Goal: Information Seeking & Learning: Learn about a topic

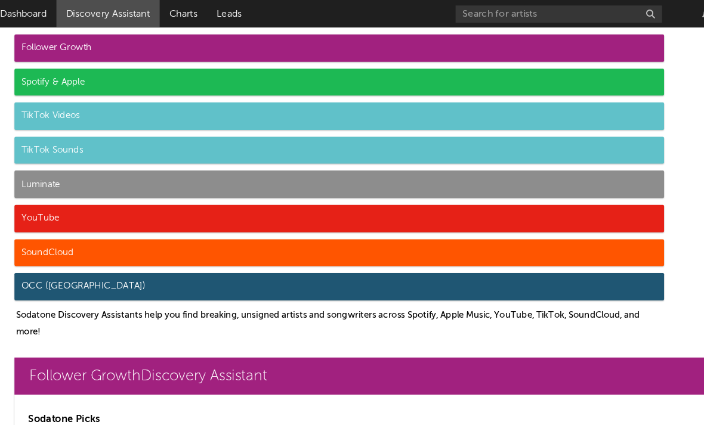
scroll to position [0, 1]
click at [128, 47] on div "Follower Growth" at bounding box center [340, 42] width 563 height 24
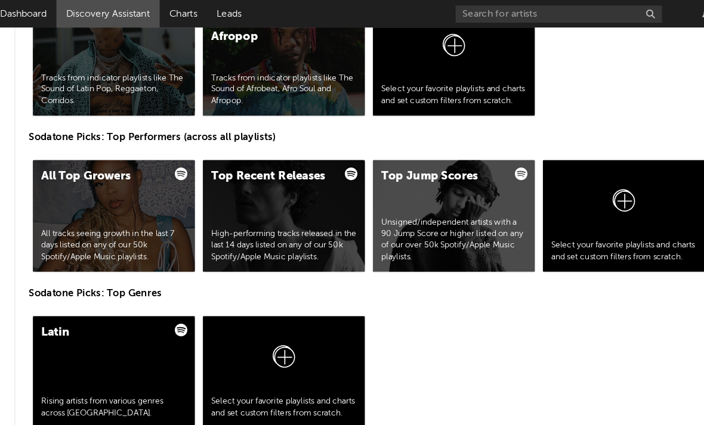
scroll to position [2011, 0]
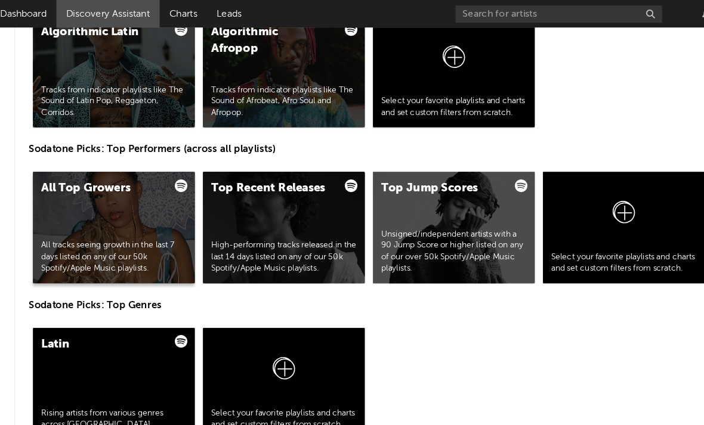
click at [101, 190] on div "All Top Growers All tracks seeing growth in the last 7 days listed on any of ou…" at bounding box center [145, 197] width 140 height 97
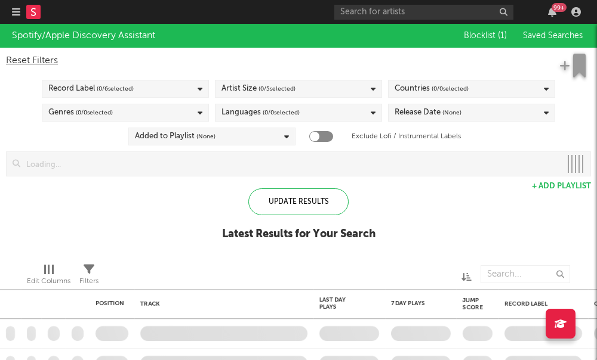
checkbox input "true"
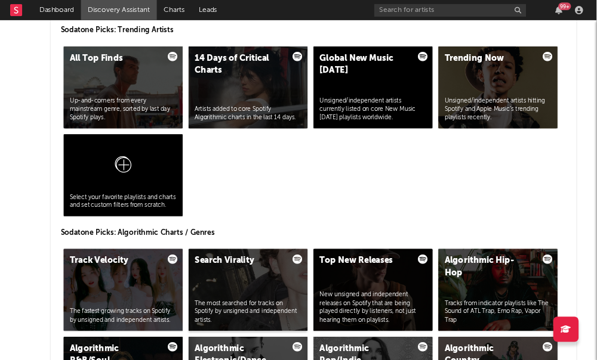
scroll to position [1549, 0]
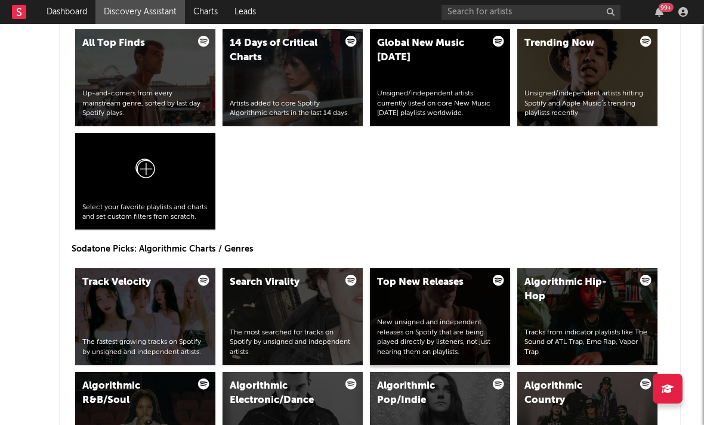
click at [428, 294] on div "Top New Releases New unsigned and independent releases on Spotify that are bein…" at bounding box center [440, 316] width 140 height 97
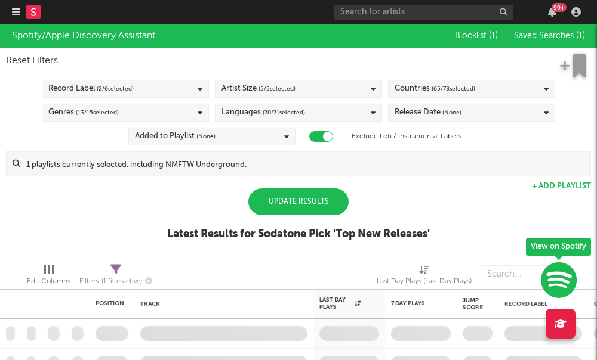
checkbox input "true"
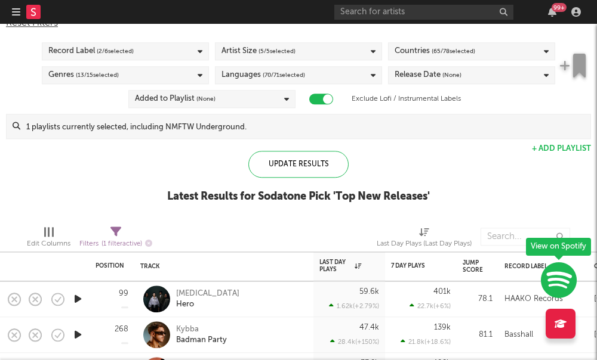
click at [266, 54] on span "( 5 / 5 selected)" at bounding box center [276, 51] width 37 height 14
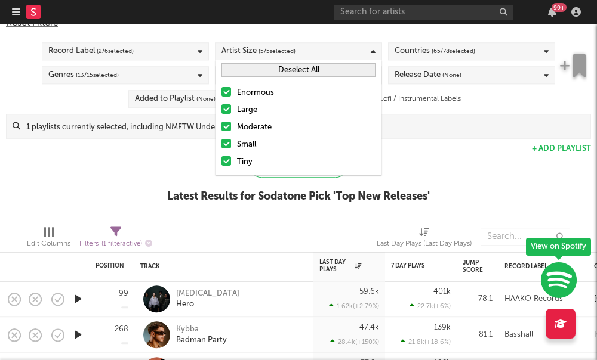
click at [231, 90] on label "Enormous" at bounding box center [298, 93] width 154 height 14
click at [221, 90] on input "Enormous" at bounding box center [221, 93] width 0 height 14
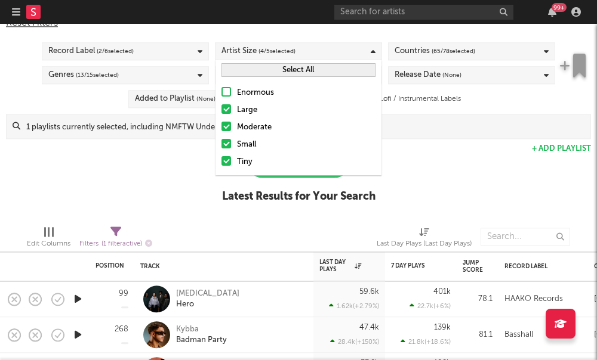
click at [227, 113] on div at bounding box center [226, 109] width 10 height 10
click at [221, 113] on input "Large" at bounding box center [221, 110] width 0 height 14
click at [227, 128] on div at bounding box center [226, 127] width 10 height 10
click at [221, 128] on input "Moderate" at bounding box center [221, 128] width 0 height 14
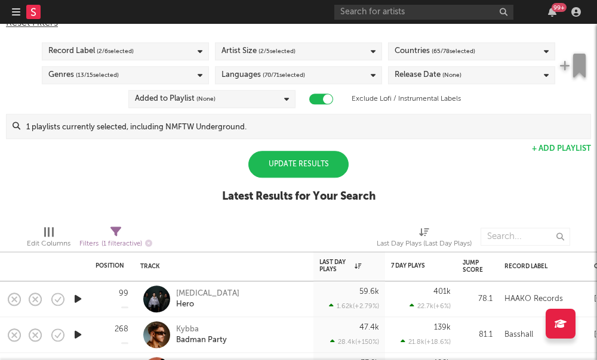
click at [485, 156] on div "Spotify/Apple Discovery Assistant Blocklist ( 1 ) Saved Searches ( 1 ) Reset Fi…" at bounding box center [298, 101] width 597 height 230
click at [462, 57] on span "( 65 / 78 selected)" at bounding box center [453, 51] width 44 height 14
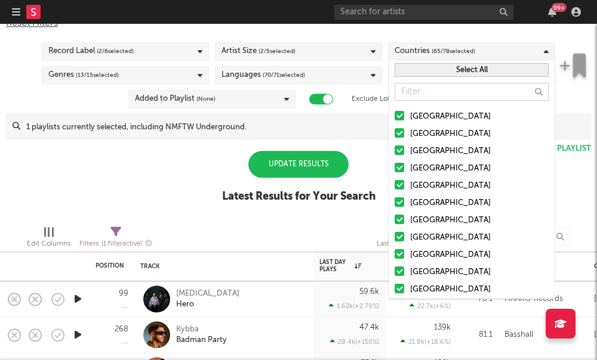
click at [437, 73] on button "Select All" at bounding box center [471, 70] width 154 height 14
click at [437, 73] on button "Deselect All" at bounding box center [471, 70] width 154 height 14
click at [0, 0] on html "Dashboard Discovery Assistant Charts Leads 99 + Notifications Settings Mark all…" at bounding box center [298, 180] width 597 height 360
click at [399, 116] on input at bounding box center [305, 127] width 570 height 24
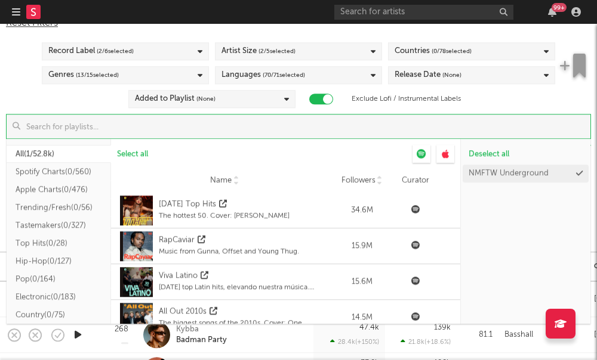
click at [427, 56] on div "Countries ( 0 / 78 selected)" at bounding box center [432, 51] width 77 height 14
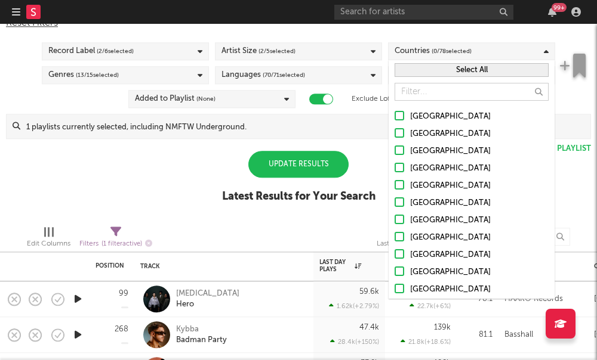
click at [401, 118] on div at bounding box center [399, 116] width 10 height 10
click at [394, 118] on input "[GEOGRAPHIC_DATA]" at bounding box center [394, 117] width 0 height 14
click at [377, 147] on div "Spotify/Apple Discovery Assistant Blocklist ( 1 ) Saved Searches ( 1 ) Reset Fi…" at bounding box center [298, 101] width 597 height 230
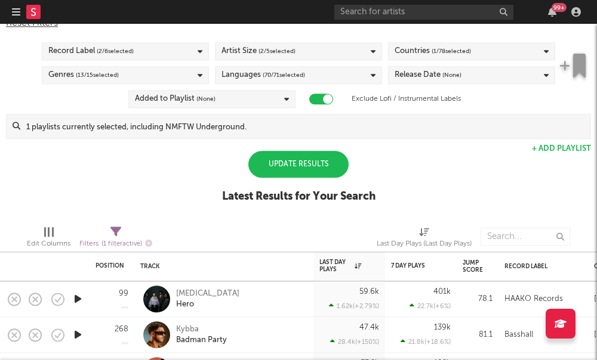
click at [366, 78] on div "Languages ( 70 / 71 selected)" at bounding box center [298, 75] width 167 height 18
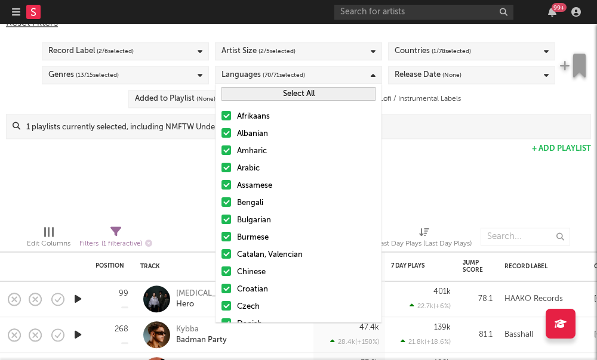
click at [302, 95] on button "Select All" at bounding box center [298, 94] width 154 height 14
click at [302, 96] on button "Deselect All" at bounding box center [298, 94] width 154 height 14
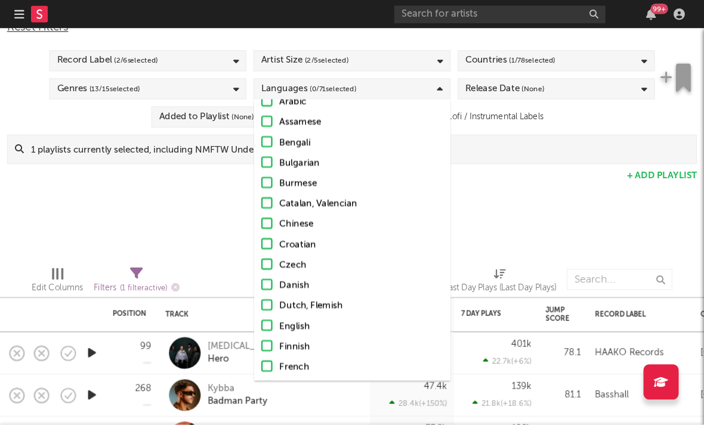
scroll to position [89, 0]
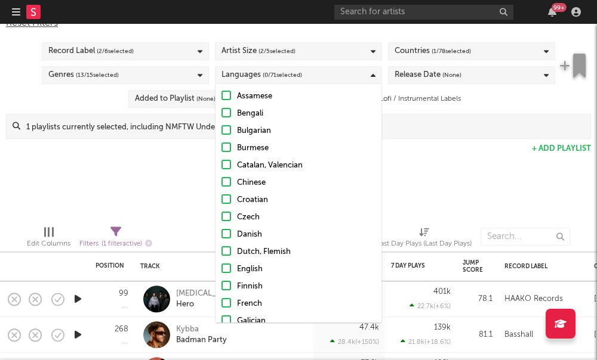
click at [225, 269] on div at bounding box center [226, 269] width 10 height 10
click at [221, 269] on input "English" at bounding box center [221, 269] width 0 height 14
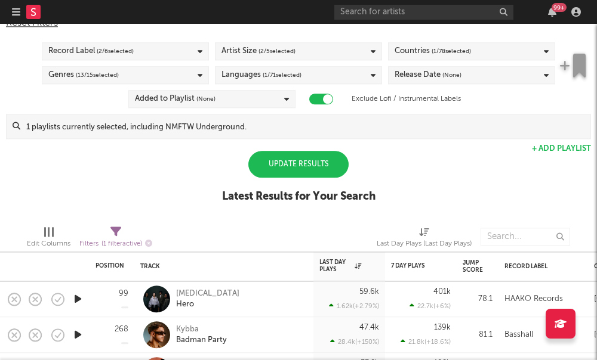
click at [143, 206] on div "Spotify/Apple Discovery Assistant Blocklist ( 1 ) Saved Searches ( 1 ) Reset Fi…" at bounding box center [298, 101] width 597 height 230
click at [286, 173] on div "Update Results" at bounding box center [298, 164] width 100 height 27
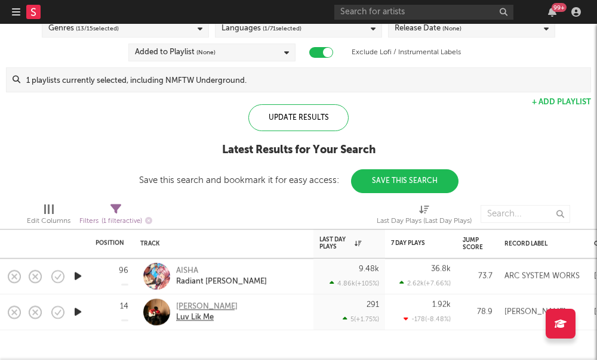
click at [187, 309] on div "J.K. Mac" at bounding box center [206, 307] width 61 height 11
click at [189, 274] on div "AISHA" at bounding box center [221, 271] width 91 height 11
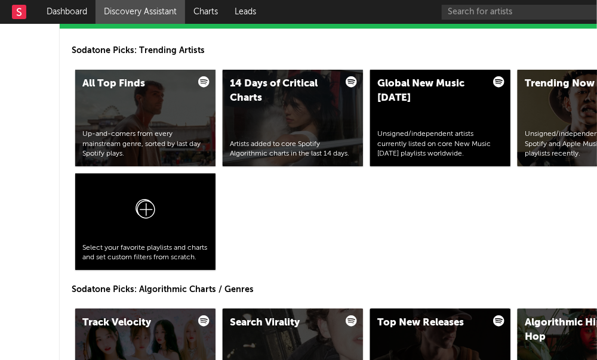
scroll to position [1500, 0]
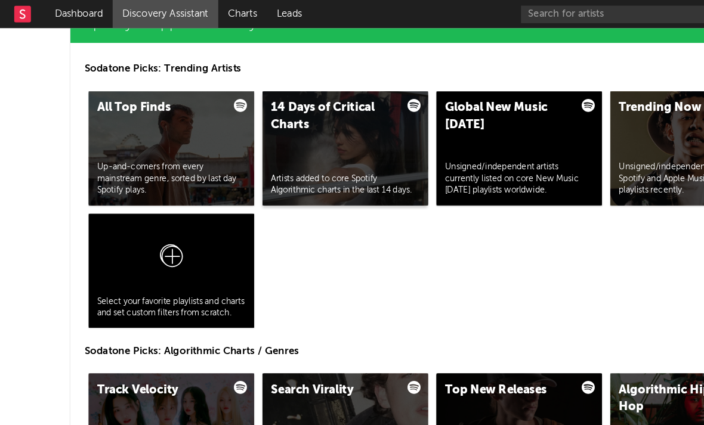
click at [286, 95] on div "14 Days of Critical Charts" at bounding box center [280, 99] width 101 height 29
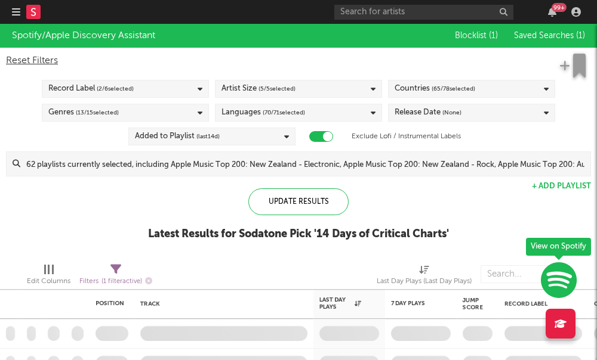
checkbox input "true"
click at [313, 90] on div "Artist Size ( 5 / 5 selected)" at bounding box center [298, 89] width 167 height 18
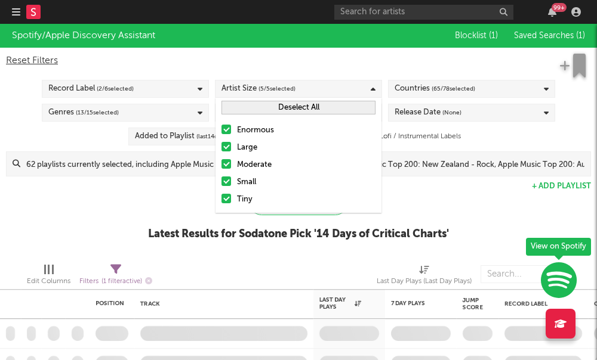
click at [227, 133] on div at bounding box center [226, 130] width 10 height 10
click at [221, 133] on input "Enormous" at bounding box center [221, 130] width 0 height 14
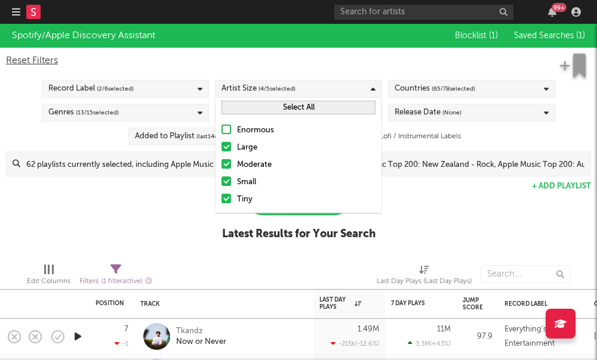
click at [225, 143] on div at bounding box center [226, 147] width 10 height 10
click at [221, 143] on input "Large" at bounding box center [221, 148] width 0 height 14
click at [222, 165] on div at bounding box center [226, 164] width 10 height 10
click at [221, 165] on input "Moderate" at bounding box center [221, 165] width 0 height 14
click at [453, 89] on span "( 65 / 78 selected)" at bounding box center [453, 89] width 44 height 14
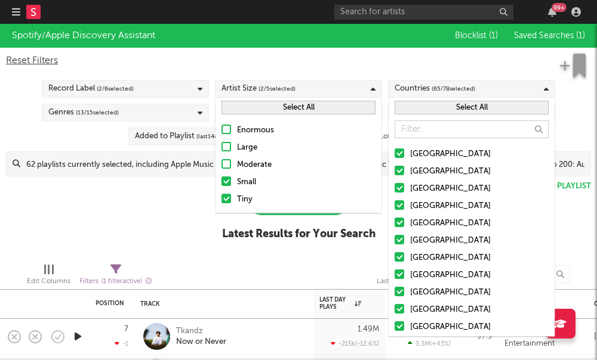
click at [416, 106] on button "Select All" at bounding box center [471, 108] width 154 height 14
click at [416, 106] on button "Deselect All" at bounding box center [471, 108] width 154 height 14
click at [397, 156] on div at bounding box center [399, 154] width 10 height 10
click at [394, 156] on input "[GEOGRAPHIC_DATA]" at bounding box center [394, 154] width 0 height 14
click at [405, 194] on label "Canada" at bounding box center [471, 189] width 154 height 14
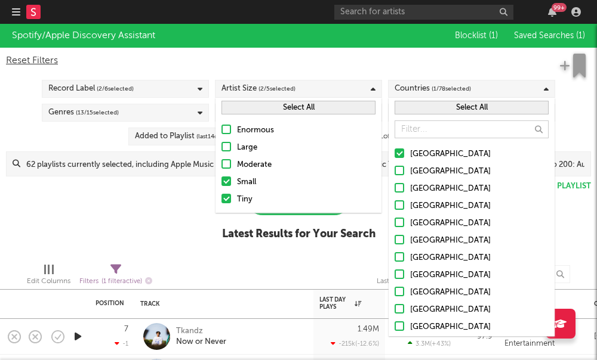
click at [394, 194] on input "Canada" at bounding box center [394, 189] width 0 height 14
click at [401, 207] on div at bounding box center [399, 205] width 10 height 10
click at [394, 207] on input "United Kingdom" at bounding box center [394, 206] width 0 height 14
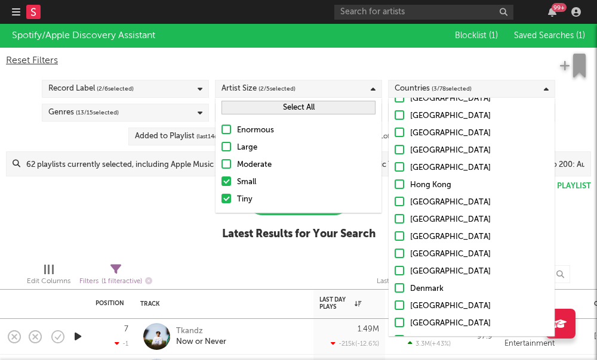
scroll to position [359, 0]
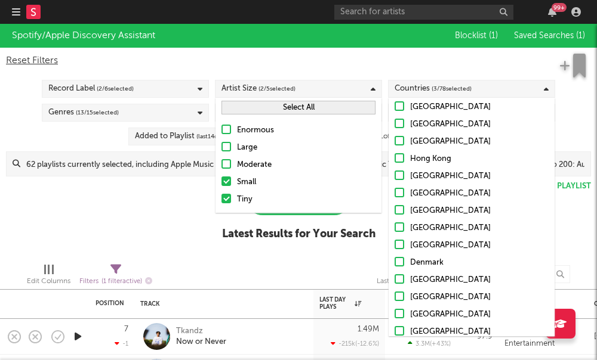
click at [337, 270] on div at bounding box center [320, 274] width 94 height 30
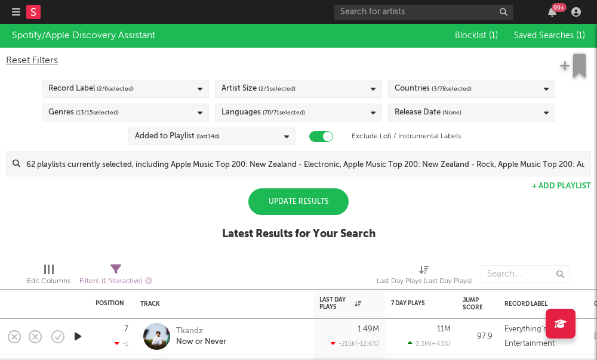
click at [347, 120] on div "Languages ( 70 / 71 selected)" at bounding box center [298, 113] width 167 height 18
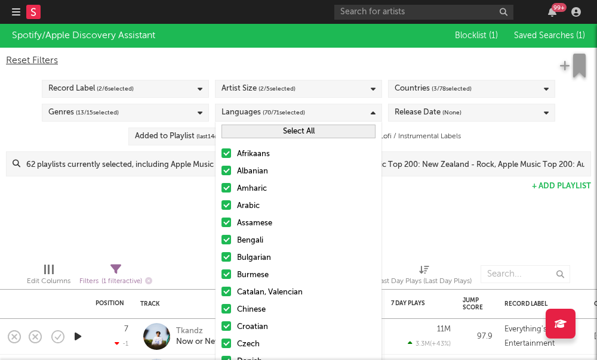
click at [276, 132] on button "Select All" at bounding box center [298, 132] width 154 height 14
click at [276, 132] on button "Deselect All" at bounding box center [298, 132] width 154 height 14
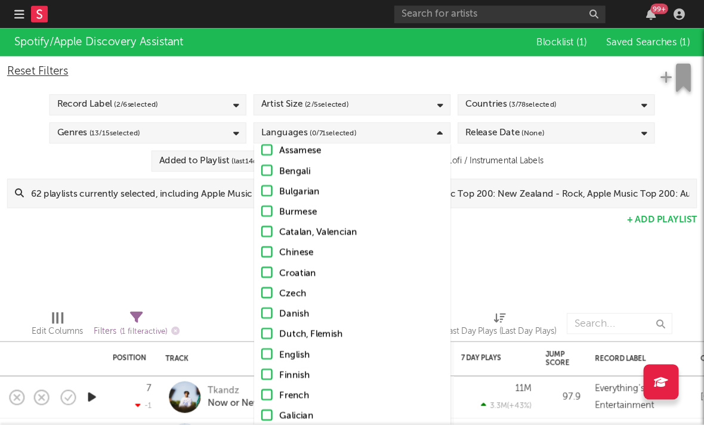
scroll to position [95, 0]
click at [227, 303] on div at bounding box center [226, 300] width 10 height 10
click at [221, 303] on input "English" at bounding box center [221, 301] width 0 height 14
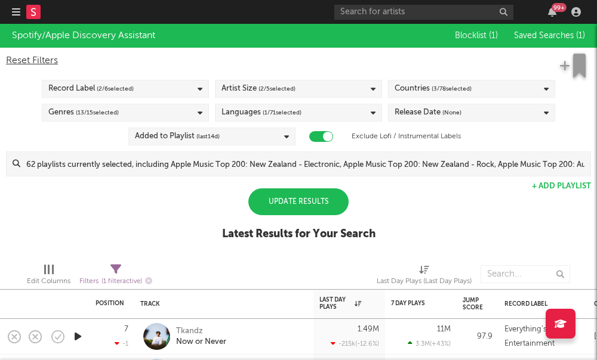
click at [158, 248] on div "Spotify/Apple Discovery Assistant Blocklist ( 1 ) Saved Searches ( 1 ) Reset Fi…" at bounding box center [298, 139] width 597 height 230
click at [285, 197] on div "Update Results" at bounding box center [298, 202] width 100 height 27
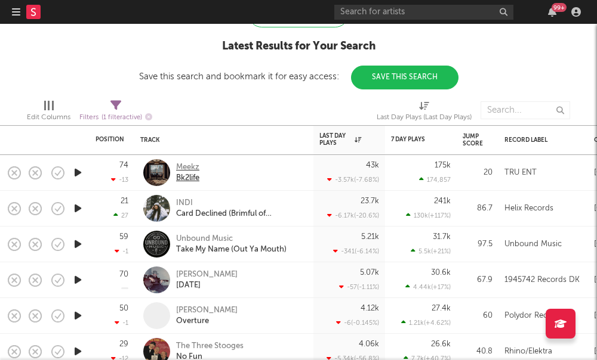
click at [193, 169] on div "Meekz" at bounding box center [187, 167] width 23 height 11
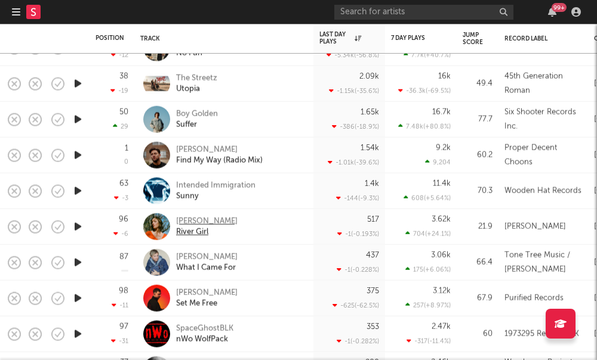
click at [193, 220] on div "Kelley Mickwee" at bounding box center [206, 221] width 61 height 11
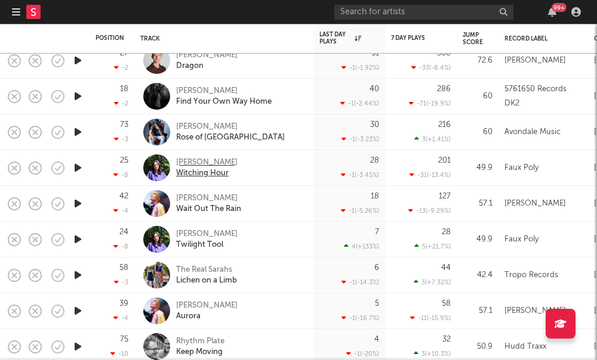
click at [199, 165] on div "Kiara Scuro" at bounding box center [206, 162] width 61 height 11
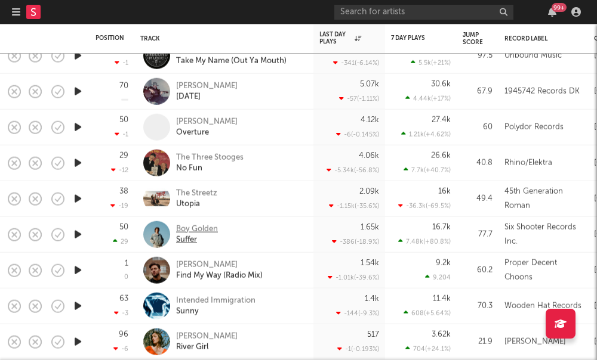
click at [189, 228] on div "Boy Golden" at bounding box center [197, 229] width 42 height 11
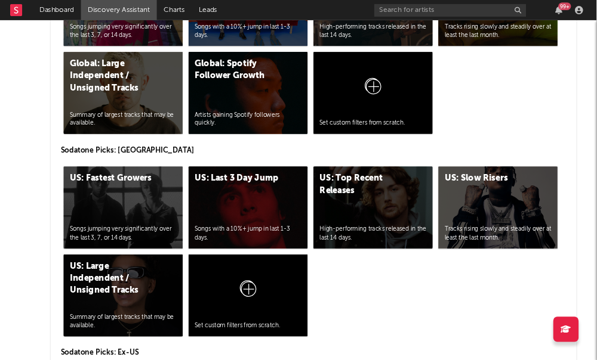
scroll to position [5460, 1]
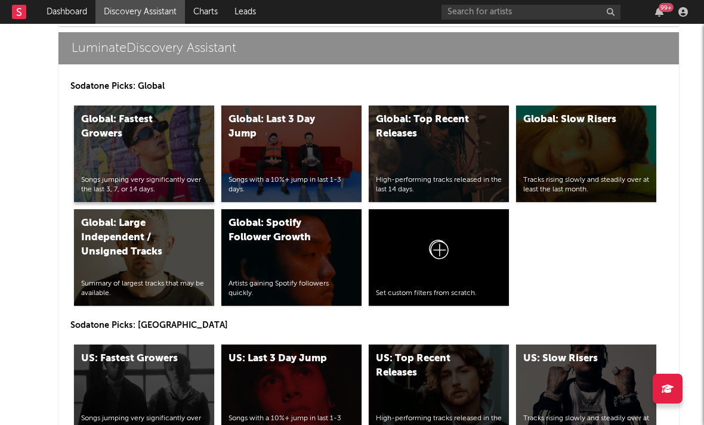
click at [110, 131] on div "Global: Fastest Growers" at bounding box center [131, 127] width 101 height 29
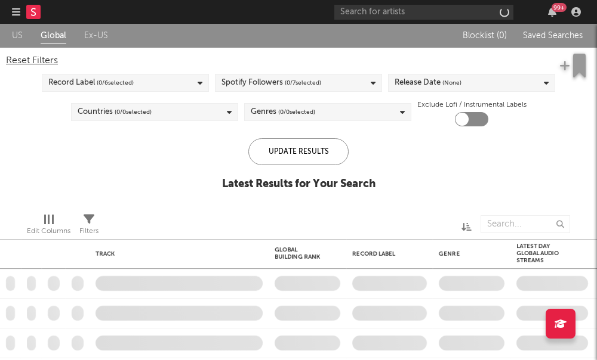
checkbox input "true"
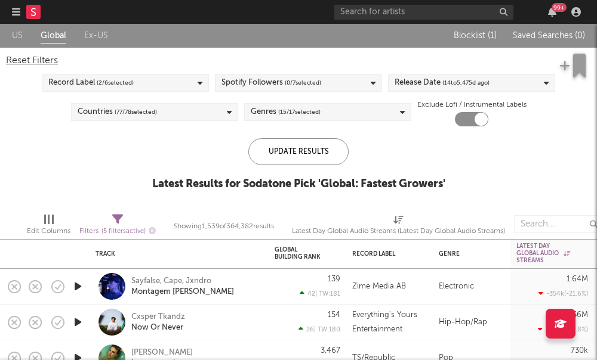
click at [435, 82] on div "Release Date ( 14 to 5,475 d ago)" at bounding box center [441, 83] width 95 height 14
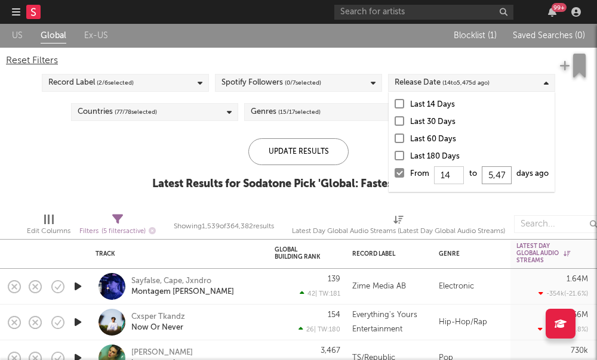
click at [496, 176] on input "5,475" at bounding box center [496, 175] width 30 height 18
click at [398, 106] on div at bounding box center [399, 104] width 10 height 10
click at [394, 106] on input "Last 14 Days" at bounding box center [394, 105] width 0 height 14
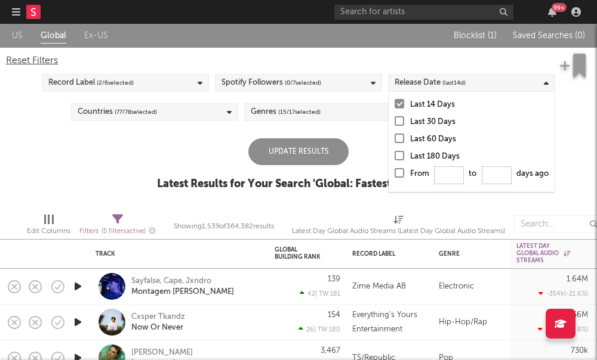
click at [398, 128] on label "Last 30 Days" at bounding box center [471, 122] width 154 height 14
click at [394, 128] on input "Last 30 Days" at bounding box center [394, 122] width 0 height 14
click at [351, 157] on div "Update Results Latest Results for Your Search ' Global: Fastest Growers '" at bounding box center [298, 170] width 283 height 65
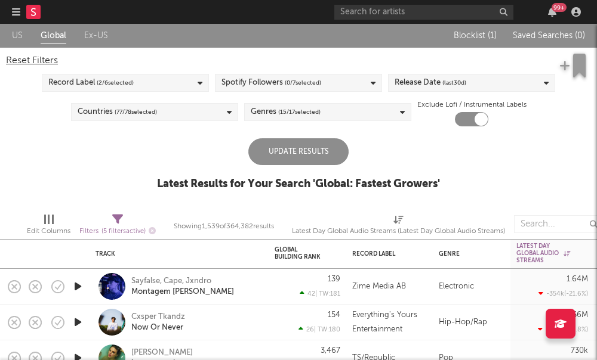
click at [318, 157] on div "Update Results" at bounding box center [298, 151] width 100 height 27
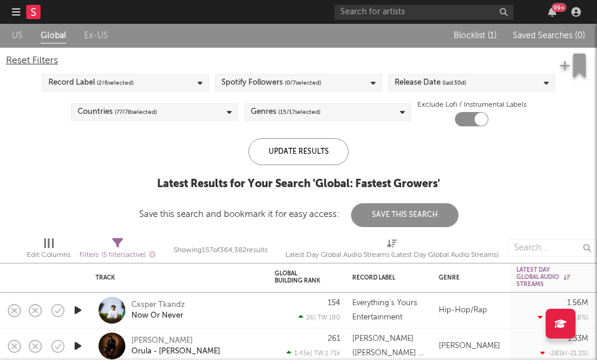
click at [208, 111] on div "Countries ( 77 / 78 selected)" at bounding box center [154, 112] width 167 height 18
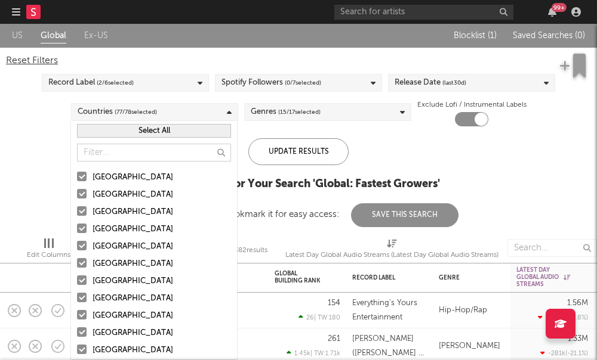
click at [81, 198] on div at bounding box center [82, 194] width 10 height 10
click at [77, 198] on input "Australia" at bounding box center [77, 195] width 0 height 14
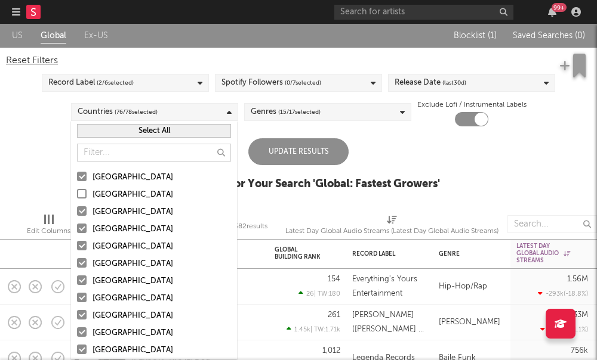
click at [86, 250] on label "Germany" at bounding box center [154, 247] width 154 height 14
click at [77, 250] on input "Germany" at bounding box center [77, 247] width 0 height 14
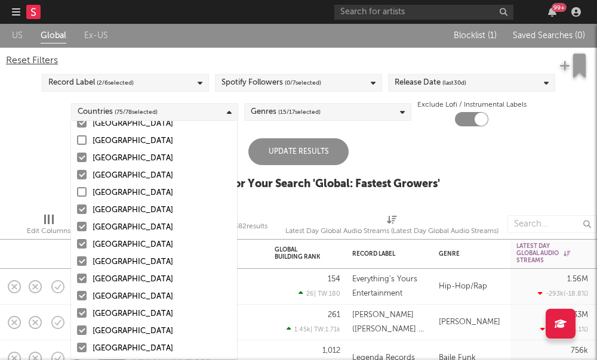
scroll to position [58, 0]
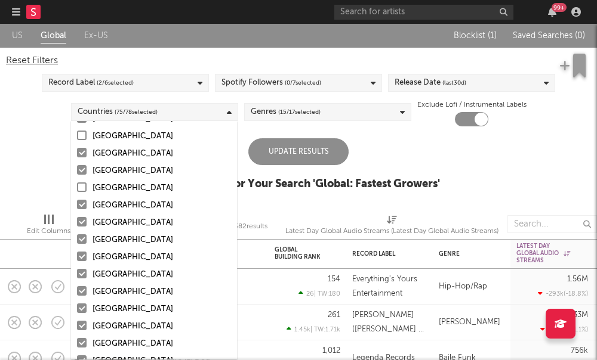
click at [81, 209] on div at bounding box center [82, 205] width 10 height 10
click at [77, 209] on input "Belgium" at bounding box center [77, 206] width 0 height 14
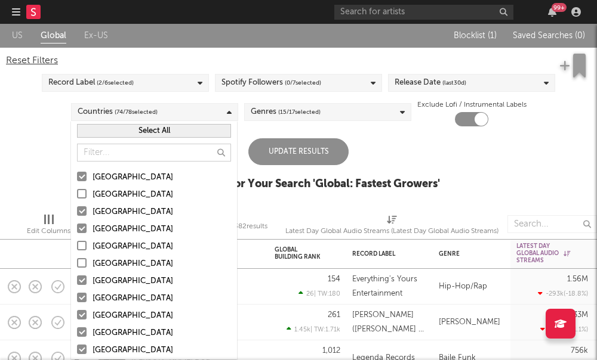
scroll to position [0, 0]
click at [99, 126] on button "Select All" at bounding box center [154, 131] width 154 height 14
click at [101, 129] on button "Deselect All" at bounding box center [154, 131] width 154 height 14
click at [85, 181] on div at bounding box center [82, 177] width 10 height 10
click at [77, 181] on input "[GEOGRAPHIC_DATA]" at bounding box center [77, 178] width 0 height 14
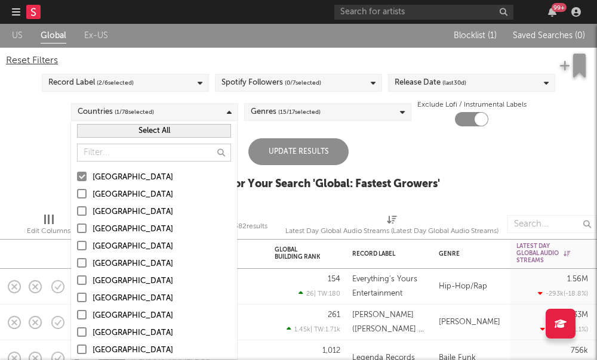
click at [82, 218] on label "Canada" at bounding box center [154, 212] width 154 height 14
click at [77, 218] on input "Canada" at bounding box center [77, 212] width 0 height 14
click at [79, 235] on label "United Kingdom" at bounding box center [154, 230] width 154 height 14
click at [77, 235] on input "United Kingdom" at bounding box center [77, 230] width 0 height 14
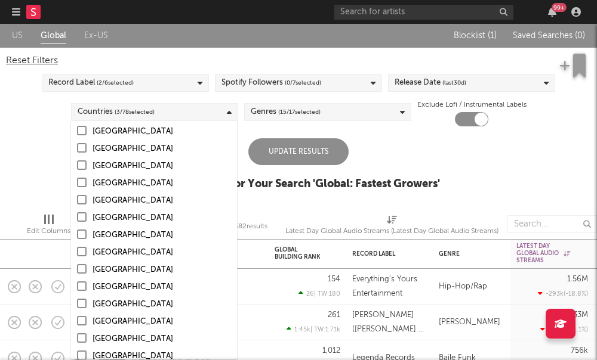
scroll to position [160, 0]
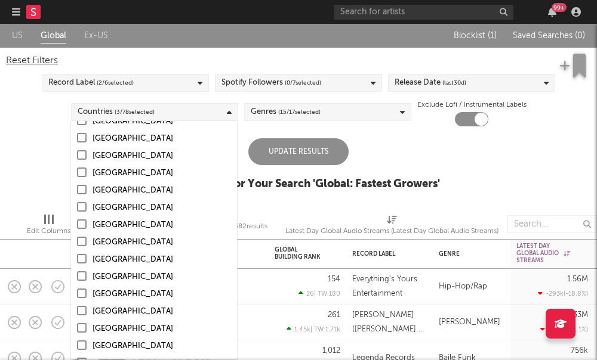
click at [79, 212] on label "Mexico" at bounding box center [154, 208] width 154 height 14
click at [77, 212] on input "Mexico" at bounding box center [77, 208] width 0 height 14
click at [79, 206] on div at bounding box center [82, 207] width 10 height 10
click at [77, 206] on input "Mexico" at bounding box center [77, 208] width 0 height 14
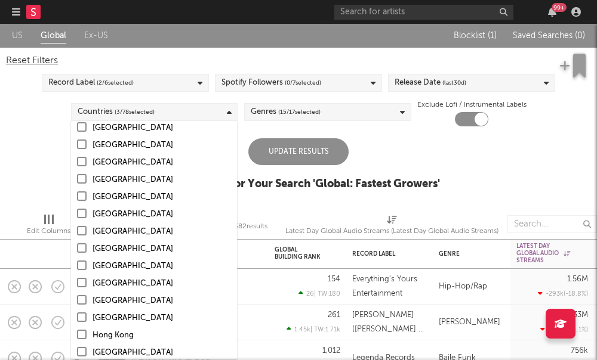
scroll to position [193, 0]
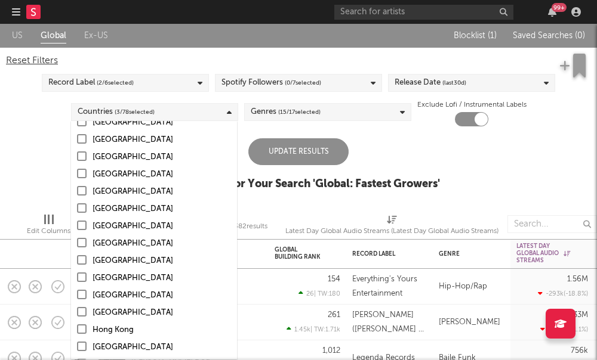
click at [82, 228] on div at bounding box center [82, 226] width 10 height 10
click at [77, 228] on input "Italy" at bounding box center [77, 227] width 0 height 14
click at [85, 242] on div at bounding box center [82, 243] width 10 height 10
click at [77, 242] on input "Spain" at bounding box center [77, 244] width 0 height 14
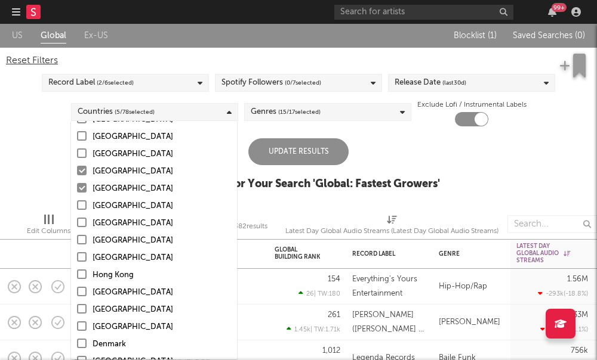
scroll to position [249, 0]
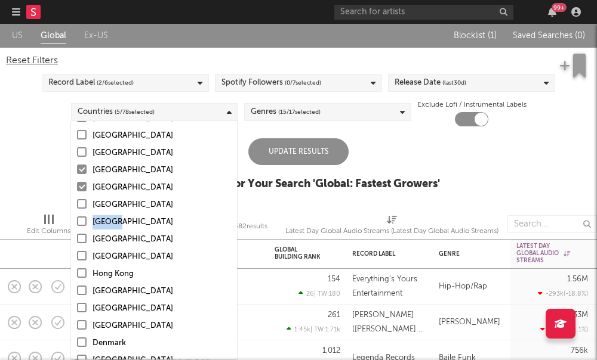
drag, startPoint x: 82, startPoint y: 223, endPoint x: 142, endPoint y: 221, distance: 60.3
click at [142, 221] on label "Russia" at bounding box center [154, 222] width 154 height 14
click at [77, 221] on input "Russia" at bounding box center [77, 222] width 0 height 14
click at [80, 221] on div at bounding box center [82, 222] width 10 height 10
click at [77, 221] on input "Russia" at bounding box center [77, 222] width 0 height 14
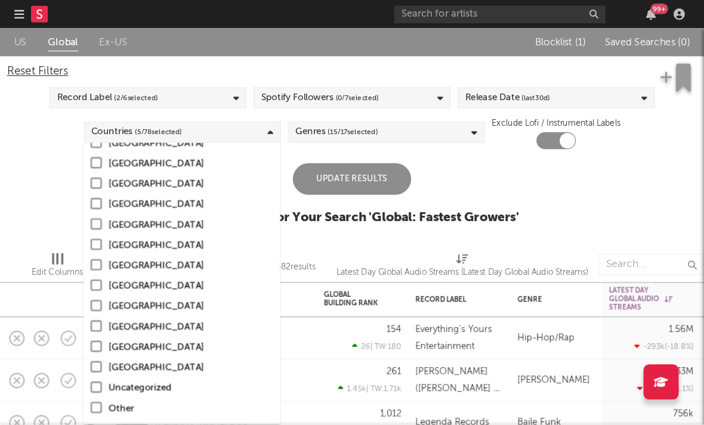
scroll to position [1163, 0]
click at [288, 138] on div "US Global Ex-US Blocklist ( 1 ) Saved Searches ( 0 ) Reset Filters Record Label…" at bounding box center [298, 114] width 597 height 180
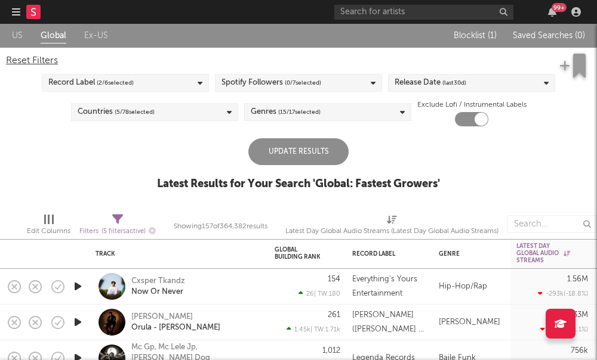
click at [310, 155] on div "Update Results" at bounding box center [298, 151] width 100 height 27
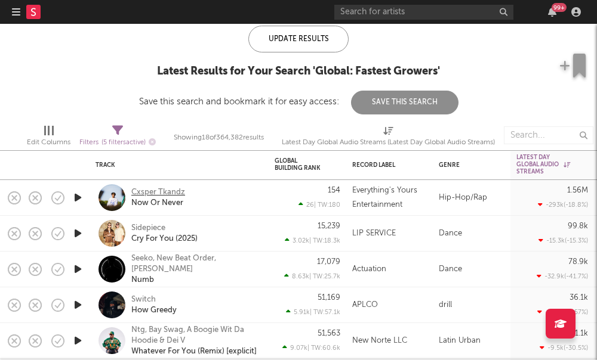
click at [160, 194] on div "Cxsper Tkandz" at bounding box center [158, 192] width 54 height 11
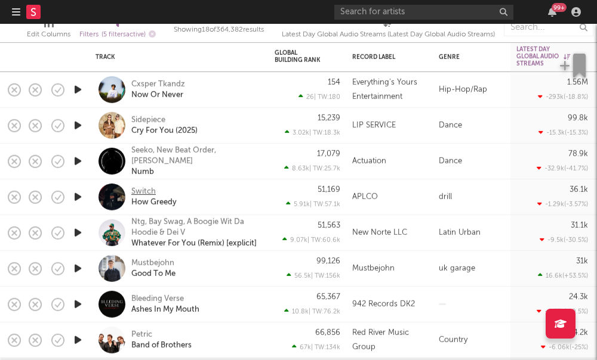
click at [145, 194] on div "Switch" at bounding box center [143, 191] width 24 height 11
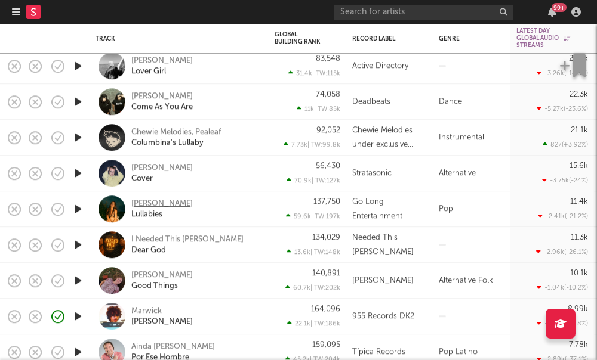
click at [160, 203] on div "Grace Gunn" at bounding box center [161, 204] width 61 height 11
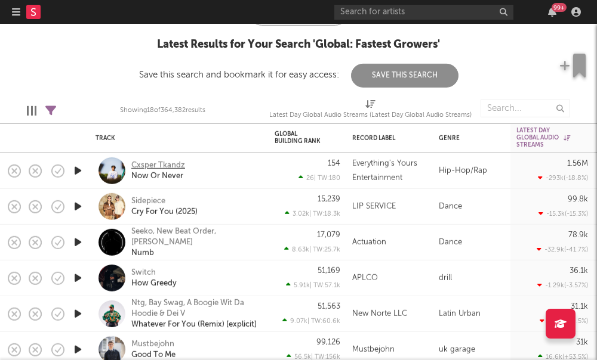
click at [141, 168] on div "Cxsper Tkandz" at bounding box center [158, 165] width 54 height 11
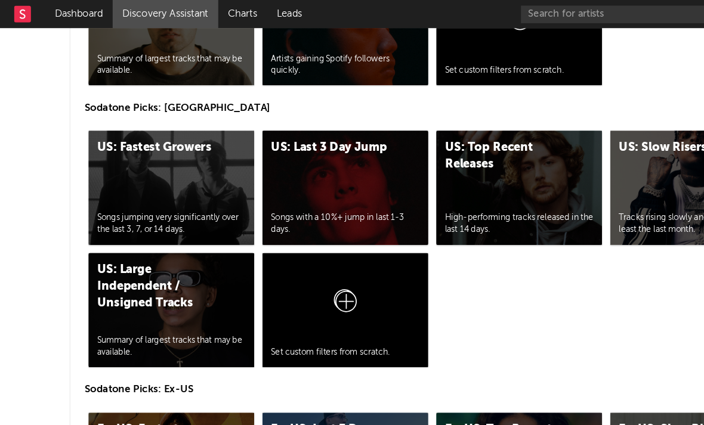
scroll to position [5701, 0]
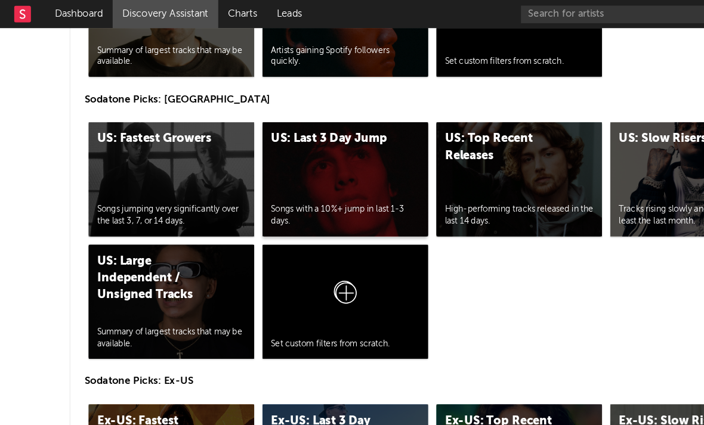
click at [288, 158] on div "US: Last 3 Day Jump Songs with a 10%+ jump in last 1-3 days." at bounding box center [293, 152] width 140 height 97
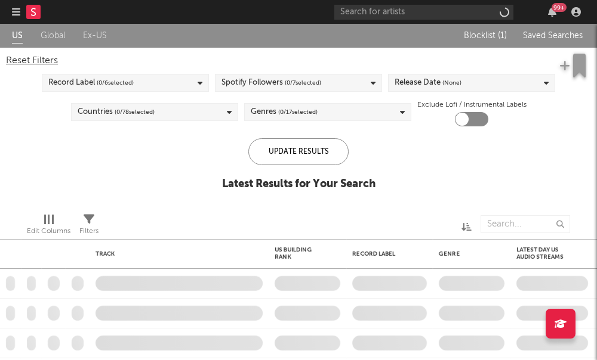
checkbox input "true"
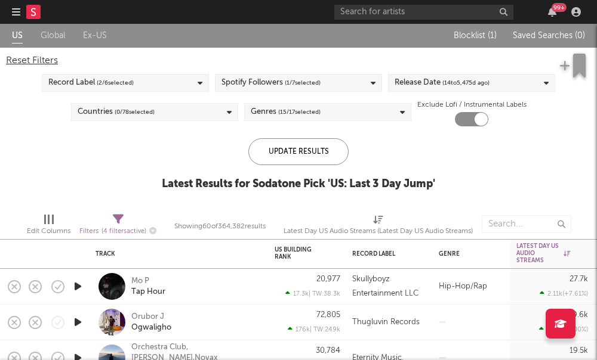
click at [434, 79] on div "Release Date ( 14 to 5,475 d ago)" at bounding box center [441, 83] width 95 height 14
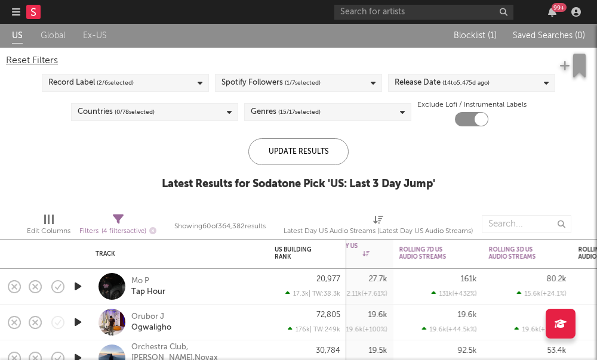
click at [419, 82] on div "Release Date ( 14 to 5,475 d ago)" at bounding box center [441, 83] width 95 height 14
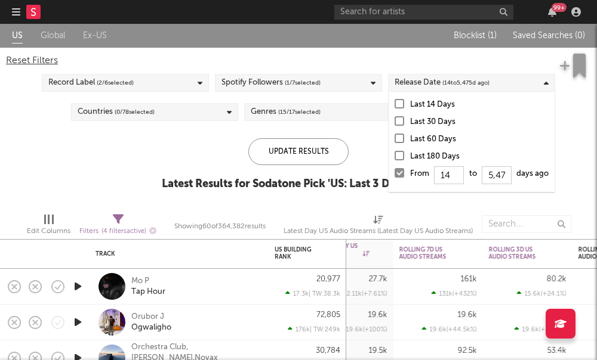
click at [398, 122] on div at bounding box center [399, 121] width 10 height 10
click at [394, 122] on input "Last 30 Days" at bounding box center [394, 122] width 0 height 14
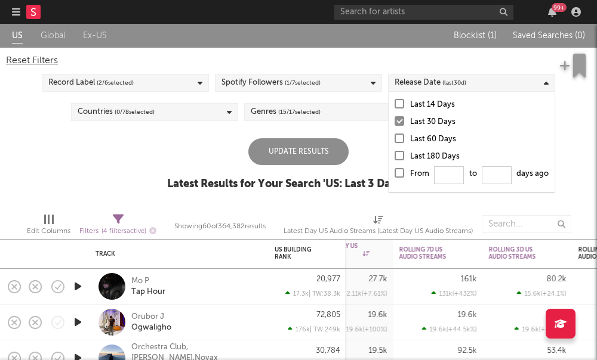
click at [400, 171] on div at bounding box center [399, 173] width 10 height 10
click at [394, 171] on input "From to days ago" at bounding box center [394, 176] width 0 height 19
click at [400, 171] on div at bounding box center [399, 173] width 10 height 10
click at [394, 171] on input "From to days ago" at bounding box center [394, 176] width 0 height 19
click at [396, 121] on div at bounding box center [399, 121] width 10 height 10
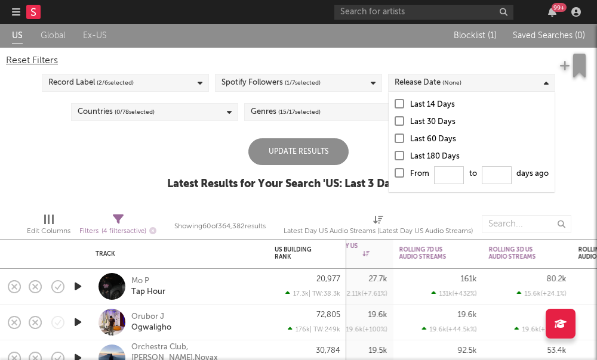
click at [394, 121] on input "Last 30 Days" at bounding box center [394, 122] width 0 height 14
click at [363, 135] on div "US Global Ex-US Blocklist ( 1 ) Saved Searches ( 0 ) Reset Filters Record Label…" at bounding box center [298, 114] width 597 height 180
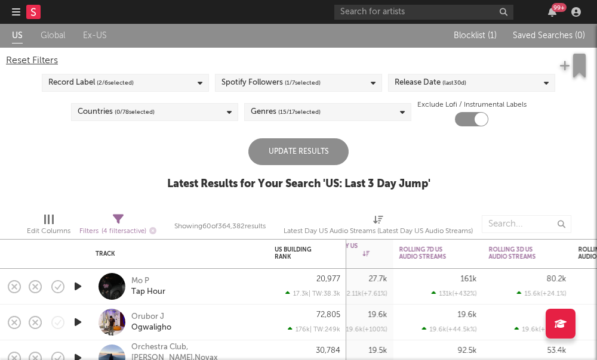
click at [180, 106] on div "Countries ( 0 / 78 selected)" at bounding box center [154, 112] width 167 height 18
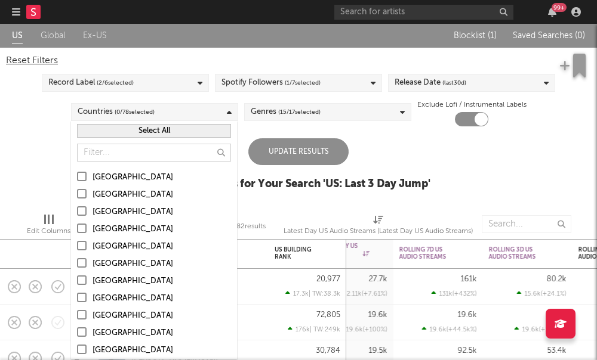
click at [84, 183] on label "[GEOGRAPHIC_DATA]" at bounding box center [154, 178] width 154 height 14
click at [77, 183] on input "[GEOGRAPHIC_DATA]" at bounding box center [77, 178] width 0 height 14
click at [86, 208] on label "Canada" at bounding box center [154, 212] width 154 height 14
click at [77, 208] on input "Canada" at bounding box center [77, 212] width 0 height 14
click at [85, 234] on label "United Kingdom" at bounding box center [154, 230] width 154 height 14
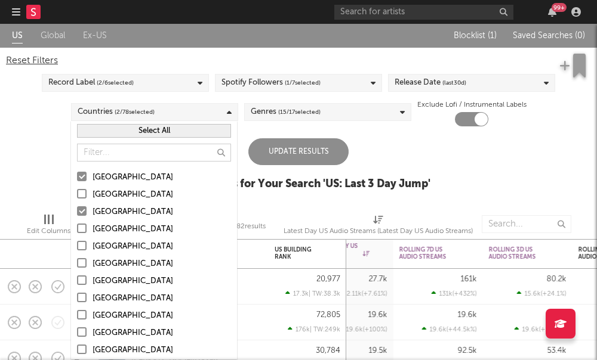
click at [77, 234] on input "United Kingdom" at bounding box center [77, 230] width 0 height 14
click at [58, 151] on div "US Global Ex-US Blocklist ( 1 ) Saved Searches ( 0 ) Reset Filters Record Label…" at bounding box center [298, 114] width 597 height 180
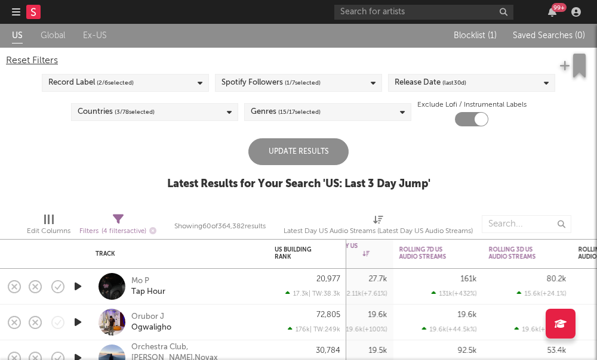
click at [313, 150] on div "Update Results" at bounding box center [298, 151] width 100 height 27
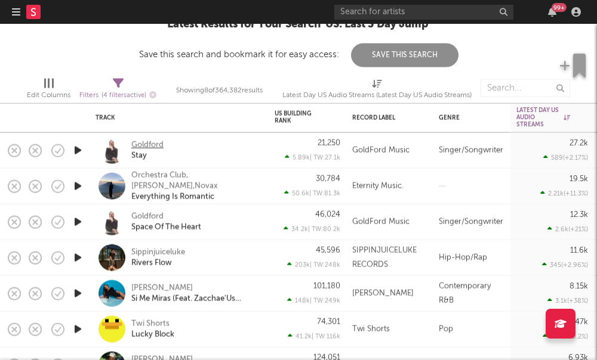
click at [145, 144] on div "Goldford" at bounding box center [147, 145] width 32 height 11
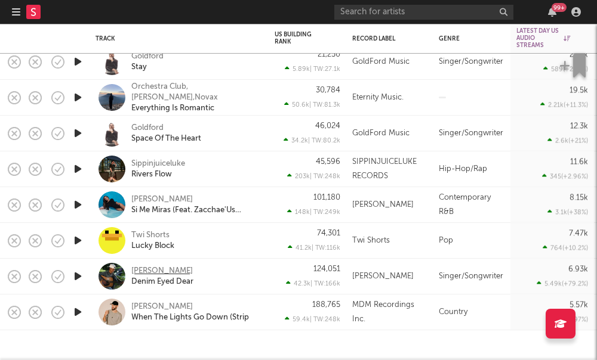
click at [166, 271] on div "[PERSON_NAME]" at bounding box center [161, 271] width 61 height 11
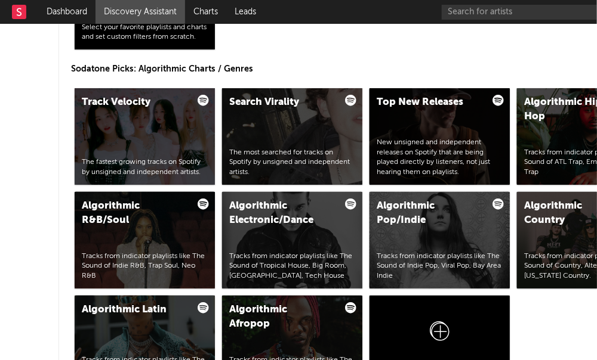
scroll to position [1704, 1]
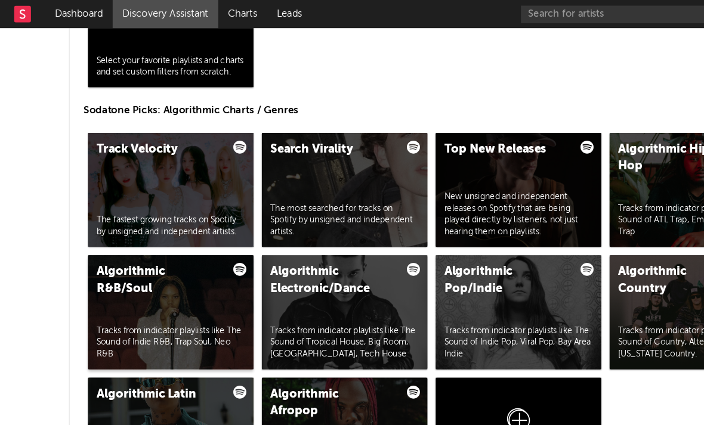
click at [116, 239] on div "Algorithmic R&B/Soul" at bounding box center [132, 238] width 101 height 29
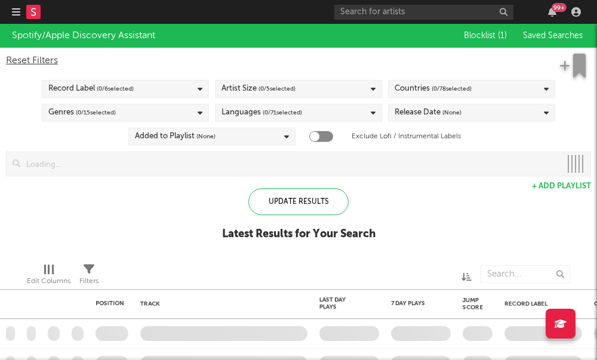
checkbox input "true"
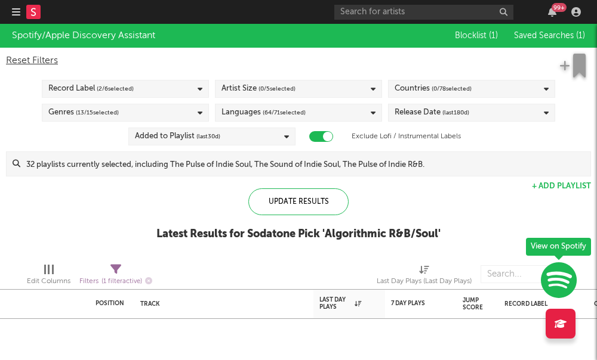
click at [283, 95] on span "( 0 / 5 selected)" at bounding box center [276, 89] width 37 height 14
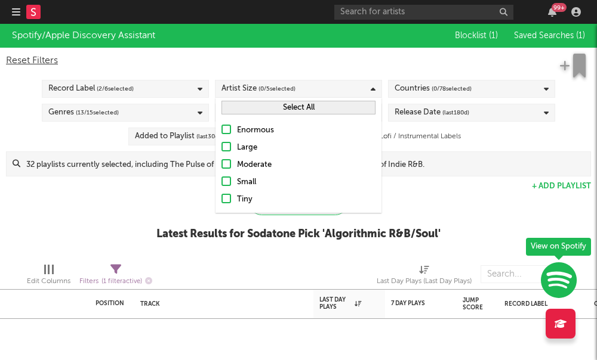
click at [225, 163] on div at bounding box center [226, 164] width 10 height 10
click at [221, 163] on input "Moderate" at bounding box center [221, 165] width 0 height 14
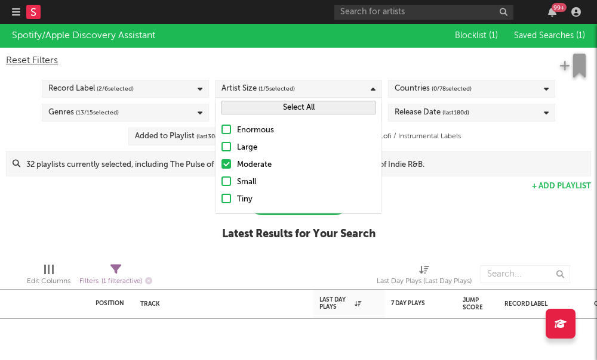
click at [225, 162] on div at bounding box center [226, 164] width 10 height 10
click at [221, 162] on input "Moderate" at bounding box center [221, 165] width 0 height 14
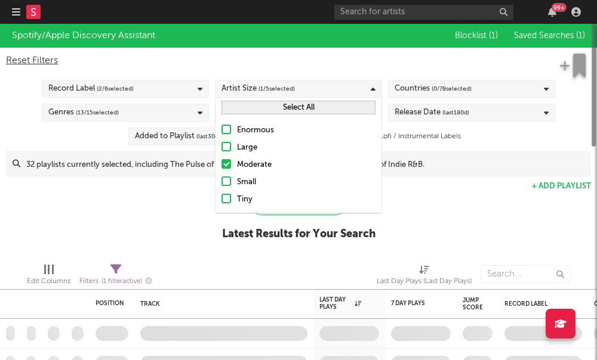
click at [232, 182] on label "Small" at bounding box center [298, 182] width 154 height 14
click at [221, 182] on input "Small" at bounding box center [221, 182] width 0 height 14
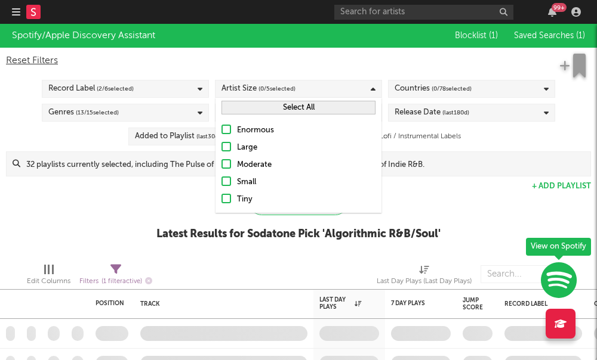
click at [224, 196] on div at bounding box center [226, 199] width 10 height 10
click at [221, 196] on input "Tiny" at bounding box center [221, 200] width 0 height 14
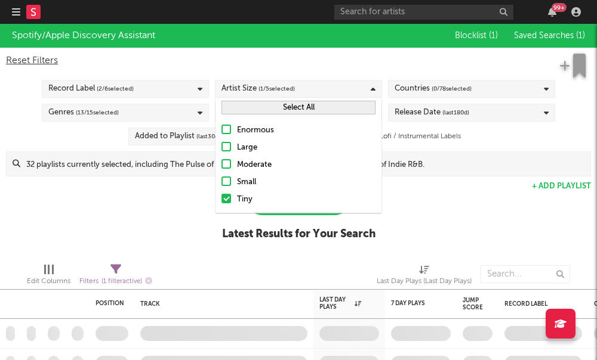
click at [228, 180] on div at bounding box center [226, 182] width 10 height 10
click at [221, 180] on input "Small" at bounding box center [221, 182] width 0 height 14
click at [185, 178] on div "Spotify/Apple Discovery Assistant Blocklist ( 1 ) Saved Searches ( 1 ) Reset Fi…" at bounding box center [298, 139] width 597 height 230
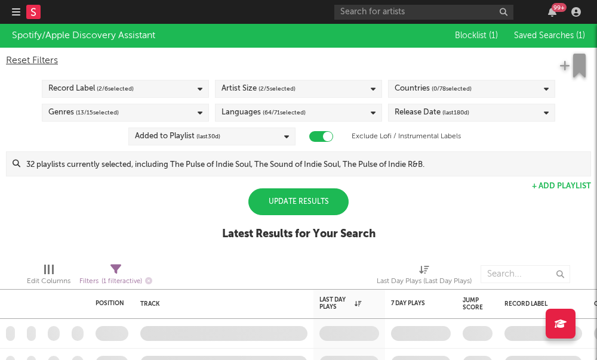
click at [462, 84] on span "( 0 / 78 selected)" at bounding box center [451, 89] width 40 height 14
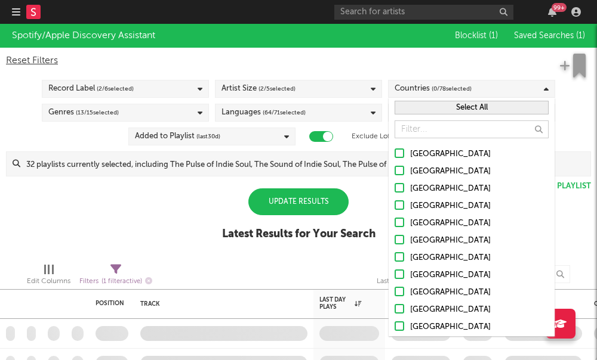
click at [397, 155] on div at bounding box center [399, 154] width 10 height 10
click at [394, 155] on input "[GEOGRAPHIC_DATA]" at bounding box center [394, 154] width 0 height 14
click at [400, 174] on div at bounding box center [399, 171] width 10 height 10
click at [394, 174] on input "Australia" at bounding box center [394, 172] width 0 height 14
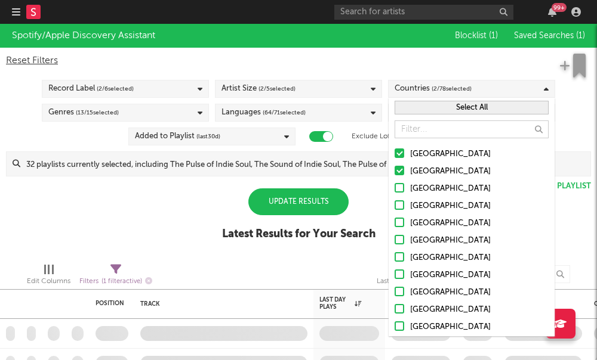
click at [400, 188] on div at bounding box center [399, 188] width 10 height 10
click at [394, 188] on input "Canada" at bounding box center [394, 189] width 0 height 14
click at [400, 178] on label "Australia" at bounding box center [471, 172] width 154 height 14
click at [394, 178] on input "Australia" at bounding box center [394, 172] width 0 height 14
click at [403, 207] on div at bounding box center [399, 205] width 10 height 10
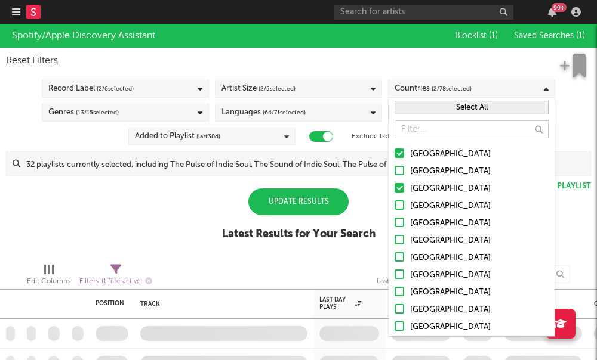
click at [394, 207] on input "United Kingdom" at bounding box center [394, 206] width 0 height 14
click at [344, 282] on div at bounding box center [320, 274] width 94 height 30
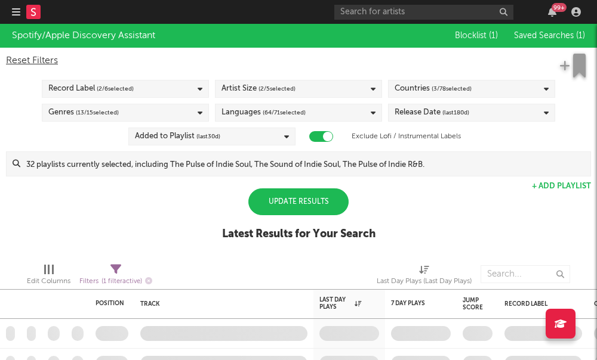
click at [419, 119] on div "Release Date (last 180 d)" at bounding box center [431, 113] width 75 height 14
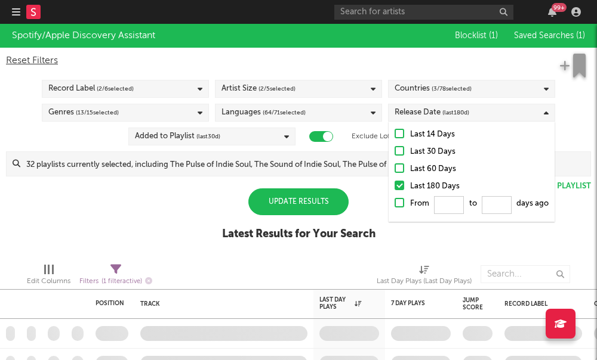
click at [398, 156] on label "Last 30 Days" at bounding box center [471, 152] width 154 height 14
click at [394, 156] on input "Last 30 Days" at bounding box center [394, 152] width 0 height 14
click at [86, 211] on div "Spotify/Apple Discovery Assistant Blocklist ( 1 ) Saved Searches ( 1 ) Reset Fi…" at bounding box center [298, 139] width 597 height 230
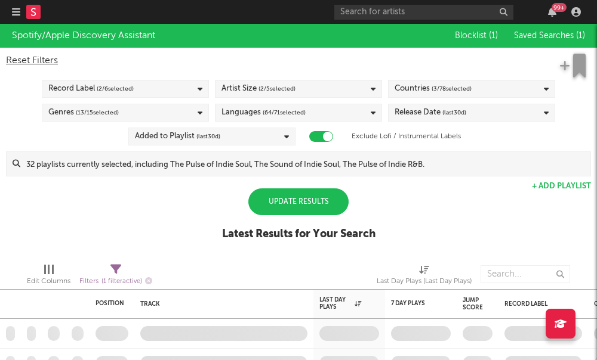
click at [252, 118] on div "Languages ( 64 / 71 selected)" at bounding box center [263, 113] width 84 height 14
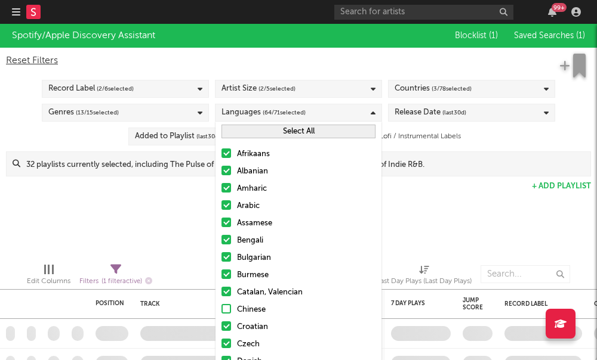
click at [253, 135] on button "Select All" at bounding box center [298, 132] width 154 height 14
click at [253, 135] on button "Deselect All" at bounding box center [298, 132] width 154 height 14
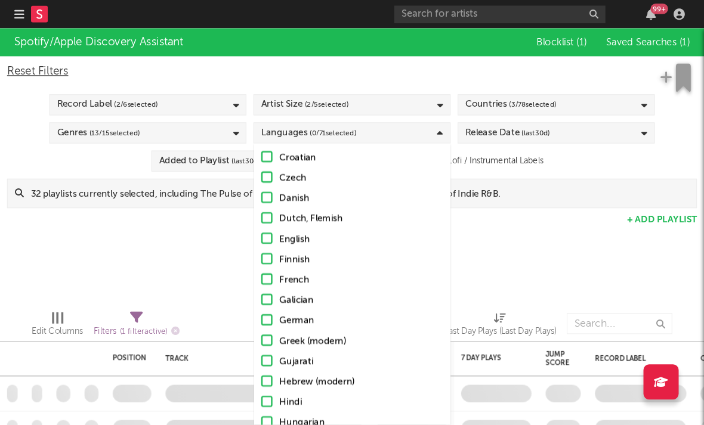
scroll to position [214, 0]
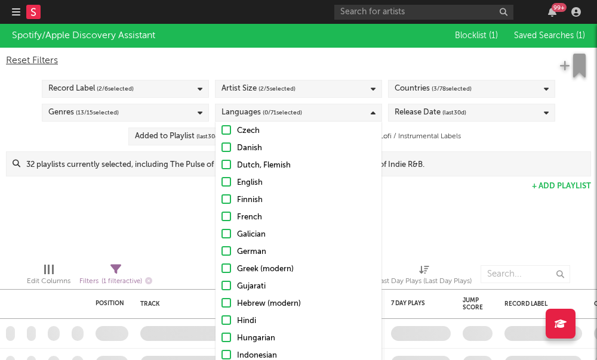
click at [228, 185] on div at bounding box center [226, 182] width 10 height 10
click at [221, 185] on input "English" at bounding box center [221, 183] width 0 height 14
click at [172, 243] on div "Spotify/Apple Discovery Assistant Blocklist ( 1 ) Saved Searches ( 1 ) Reset Fi…" at bounding box center [298, 139] width 597 height 230
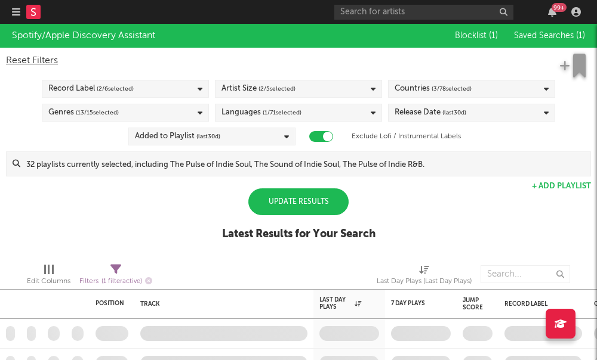
click at [293, 204] on div "Update Results" at bounding box center [298, 202] width 100 height 27
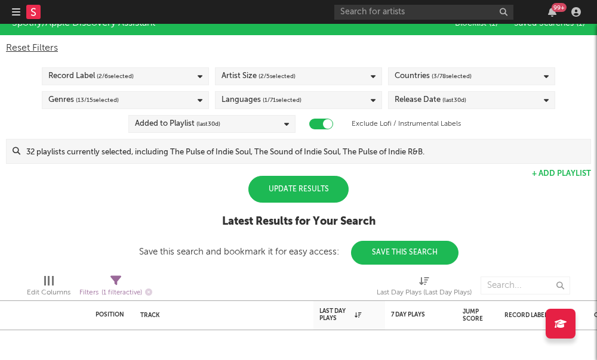
click at [296, 198] on div "Update Results" at bounding box center [298, 189] width 100 height 27
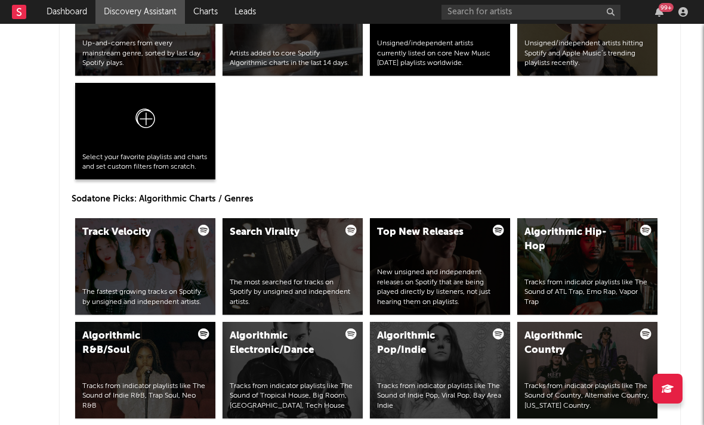
scroll to position [1524, 2]
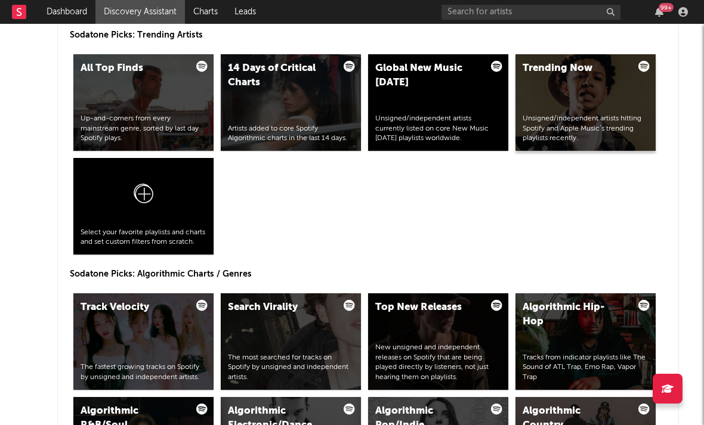
click at [557, 112] on div "Trending Now Unsigned/independent artists hitting Spotify and Apple Music’s tre…" at bounding box center [585, 102] width 140 height 97
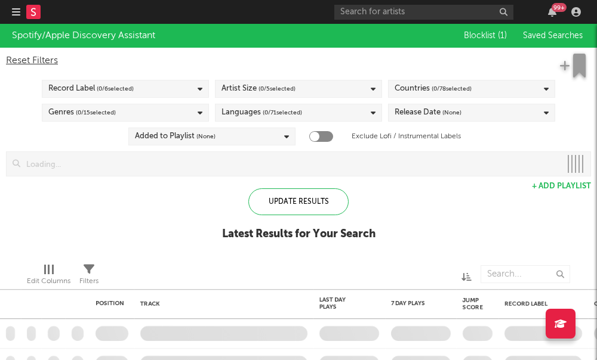
checkbox input "true"
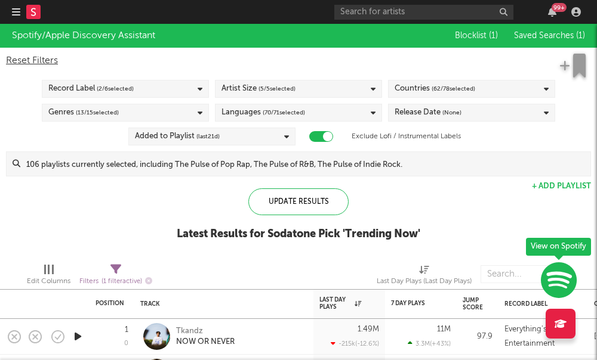
click at [197, 95] on div "Record Label ( 2 / 6 selected)" at bounding box center [125, 89] width 167 height 18
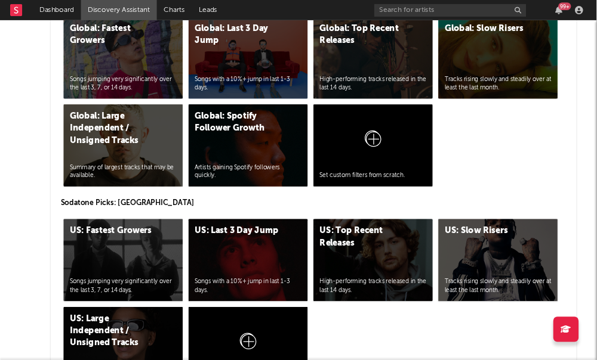
scroll to position [5488, 0]
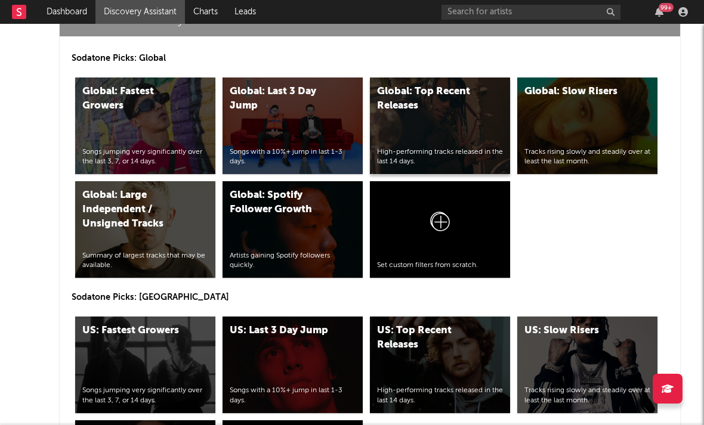
click at [414, 101] on div "Global: Top Recent Releases" at bounding box center [427, 99] width 101 height 29
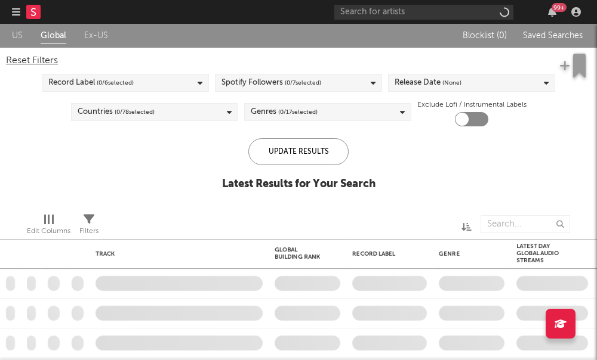
checkbox input "true"
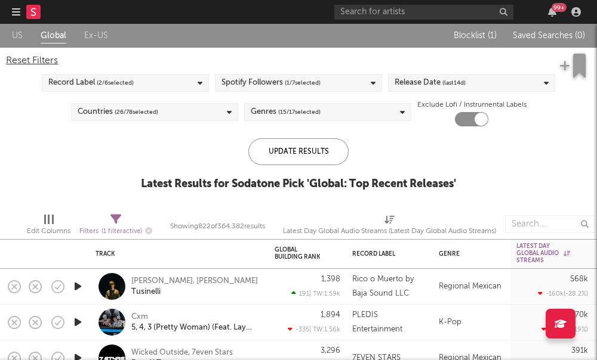
click at [481, 88] on div "Release Date (last 14 d)" at bounding box center [471, 83] width 167 height 18
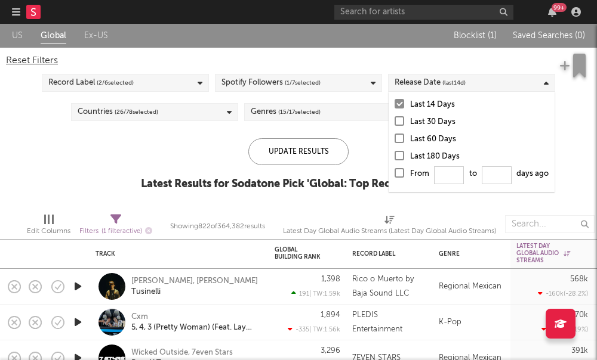
click at [320, 109] on span "( 15 / 17 selected)" at bounding box center [299, 112] width 42 height 14
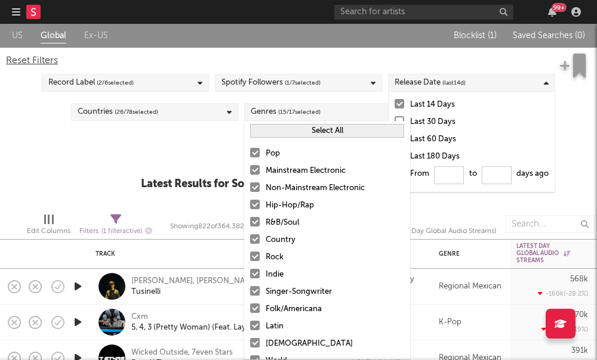
click at [210, 111] on div "Countries ( 26 / 78 selected)" at bounding box center [154, 112] width 167 height 18
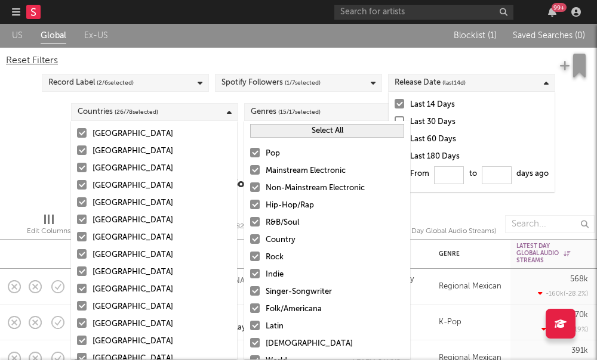
scroll to position [60, 0]
click at [82, 302] on div at bounding box center [82, 307] width 10 height 10
click at [77, 302] on input "Mexico" at bounding box center [77, 308] width 0 height 14
click at [83, 288] on div at bounding box center [82, 290] width 10 height 10
click at [77, 288] on input "Brazil" at bounding box center [77, 290] width 0 height 14
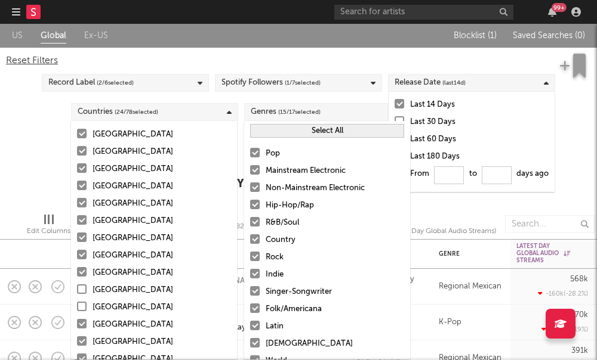
click at [78, 273] on div at bounding box center [82, 272] width 10 height 10
click at [77, 273] on input "Switzerland" at bounding box center [77, 273] width 0 height 14
click at [80, 257] on div at bounding box center [82, 255] width 10 height 10
click at [77, 257] on input "Austria" at bounding box center [77, 256] width 0 height 14
click at [82, 232] on label "Netherlands" at bounding box center [154, 238] width 154 height 14
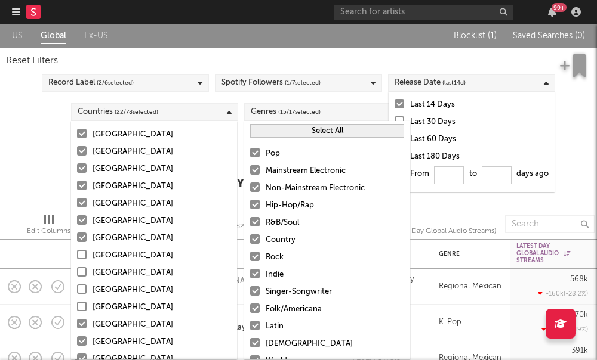
click at [77, 232] on input "Netherlands" at bounding box center [77, 238] width 0 height 14
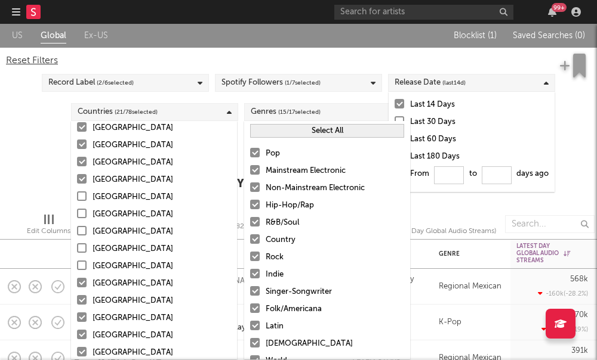
scroll to position [103, 0]
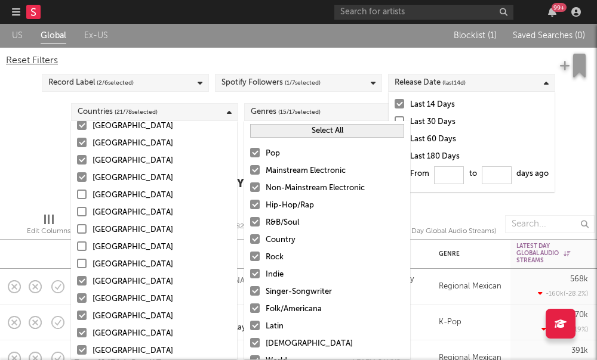
click at [84, 286] on label "Argentina" at bounding box center [154, 282] width 154 height 14
click at [77, 286] on input "Argentina" at bounding box center [77, 282] width 0 height 14
click at [81, 305] on label "Chile" at bounding box center [154, 299] width 154 height 14
click at [77, 305] on input "Chile" at bounding box center [77, 299] width 0 height 14
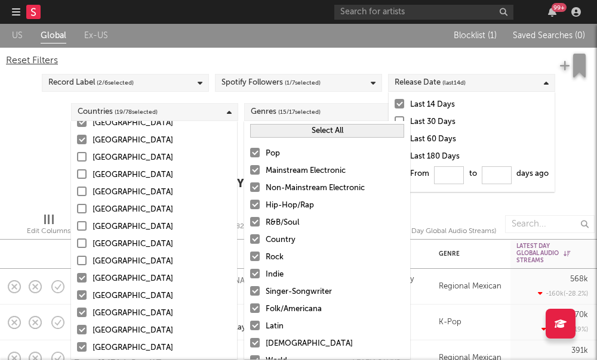
scroll to position [150, 0]
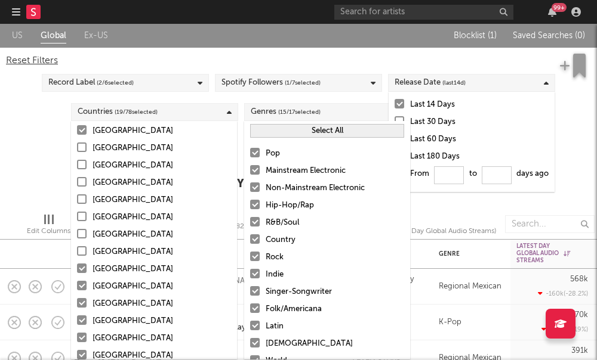
click at [84, 263] on label "Italy" at bounding box center [154, 269] width 154 height 14
click at [77, 263] on input "Italy" at bounding box center [77, 269] width 0 height 14
click at [82, 273] on div at bounding box center [82, 269] width 10 height 10
click at [77, 273] on input "Italy" at bounding box center [77, 269] width 0 height 14
click at [82, 314] on label "Russia" at bounding box center [154, 321] width 154 height 14
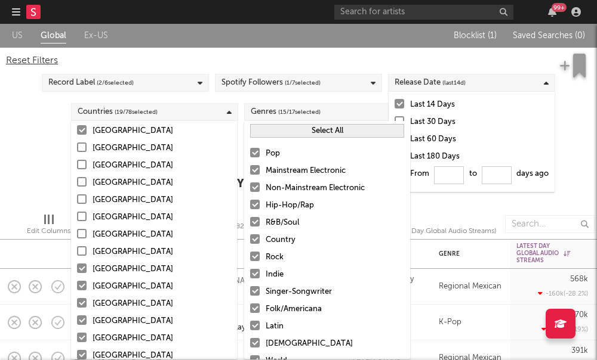
click at [77, 314] on input "Russia" at bounding box center [77, 321] width 0 height 14
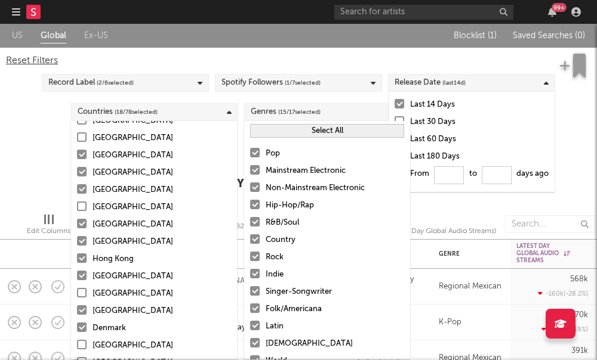
scroll to position [293, 0]
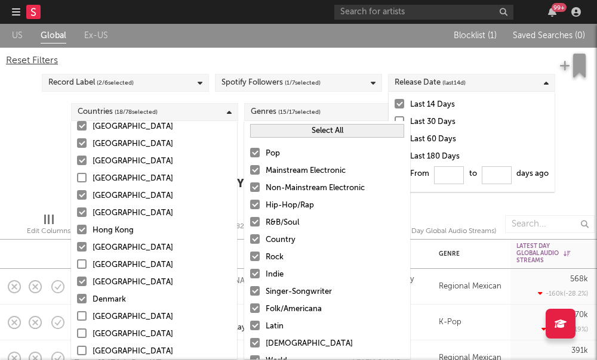
click at [81, 303] on div at bounding box center [82, 299] width 10 height 10
click at [77, 303] on input "Denmark" at bounding box center [77, 300] width 0 height 14
click at [81, 283] on div at bounding box center [82, 282] width 10 height 10
click at [77, 283] on input "Norway" at bounding box center [77, 283] width 0 height 14
click at [81, 252] on label "South Korea" at bounding box center [154, 248] width 154 height 14
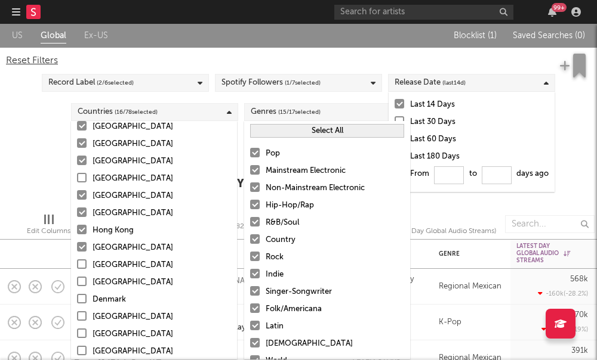
click at [77, 252] on input "South Korea" at bounding box center [77, 248] width 0 height 14
click at [81, 234] on label "Hong Kong" at bounding box center [154, 231] width 154 height 14
click at [77, 234] on input "Hong Kong" at bounding box center [77, 231] width 0 height 14
click at [84, 215] on div at bounding box center [82, 213] width 10 height 10
click at [77, 215] on input "Taiwan" at bounding box center [77, 213] width 0 height 14
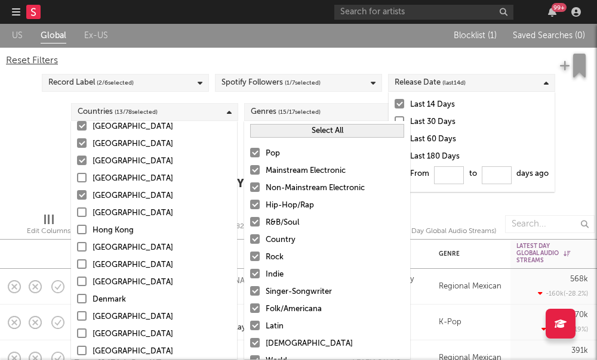
click at [83, 199] on div at bounding box center [82, 195] width 10 height 10
click at [77, 199] on input "China" at bounding box center [77, 196] width 0 height 14
click at [82, 159] on div at bounding box center [82, 161] width 10 height 10
click at [77, 159] on input "Sweden" at bounding box center [77, 162] width 0 height 14
click at [82, 148] on label "Spain" at bounding box center [154, 144] width 154 height 14
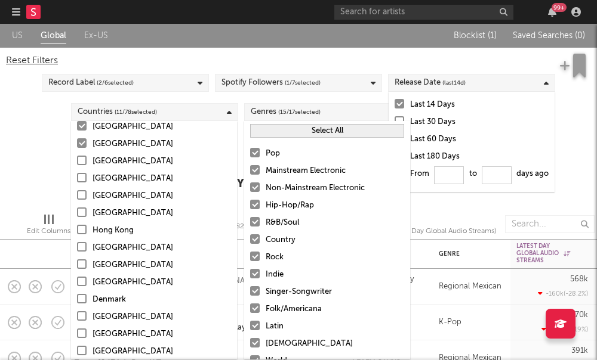
click at [77, 148] on input "Spain" at bounding box center [77, 144] width 0 height 14
click at [79, 147] on div at bounding box center [82, 143] width 10 height 10
click at [77, 147] on input "Spain" at bounding box center [77, 144] width 0 height 14
click at [41, 193] on div "US Global Ex-US Blocklist ( 1 ) Saved Searches ( 0 ) Reset Filters Record Label…" at bounding box center [298, 114] width 597 height 180
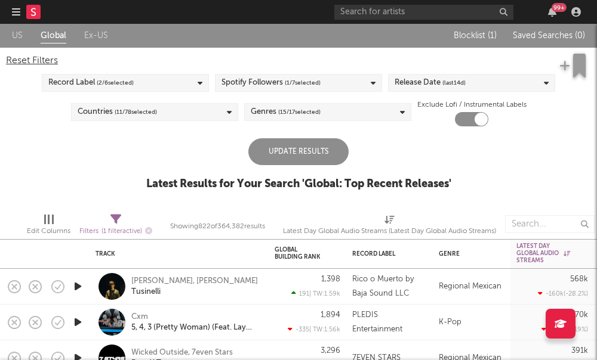
click at [319, 144] on div "Update Results" at bounding box center [298, 151] width 100 height 27
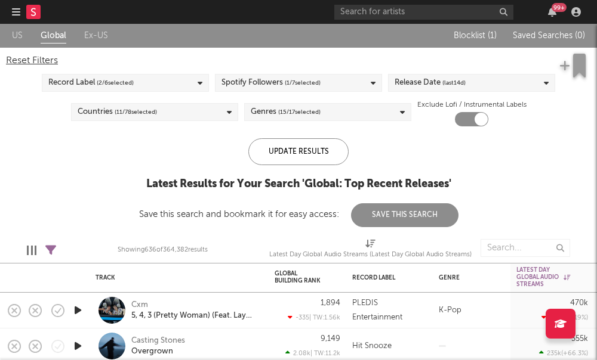
click at [310, 86] on span "( 1 / 7 selected)" at bounding box center [303, 83] width 36 height 14
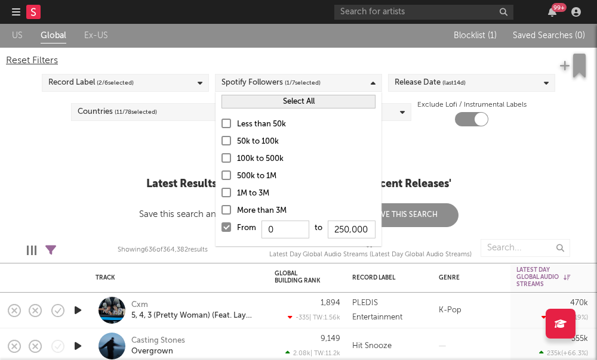
click at [227, 140] on div at bounding box center [226, 141] width 10 height 10
click at [221, 140] on input "50k to 100k" at bounding box center [221, 142] width 0 height 14
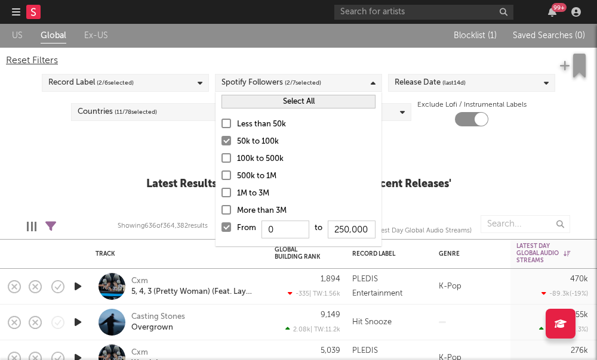
click at [227, 126] on div at bounding box center [226, 124] width 10 height 10
click at [221, 126] on input "Less than 50k" at bounding box center [221, 125] width 0 height 14
click at [226, 145] on div at bounding box center [226, 141] width 10 height 10
click at [221, 145] on input "50k to 100k" at bounding box center [221, 142] width 0 height 14
click at [194, 145] on div "Update Results Latest Results for Your Search ' Global: Top Recent Releases '" at bounding box center [298, 170] width 305 height 65
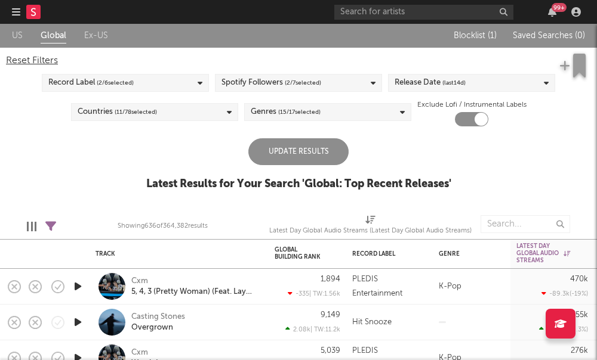
click at [308, 141] on div "Update Results" at bounding box center [298, 151] width 100 height 27
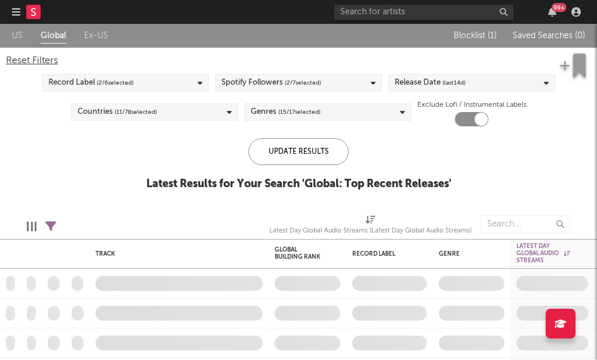
click at [287, 91] on div "Spotify Followers ( 2 / 7 selected)" at bounding box center [298, 83] width 167 height 18
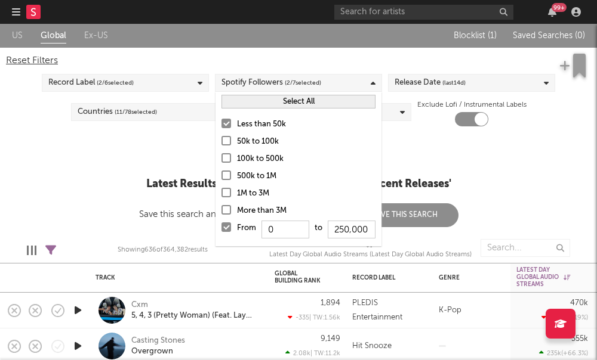
click at [228, 228] on div at bounding box center [226, 228] width 10 height 10
click at [221, 228] on input "From 0 to 250,000" at bounding box center [221, 230] width 0 height 19
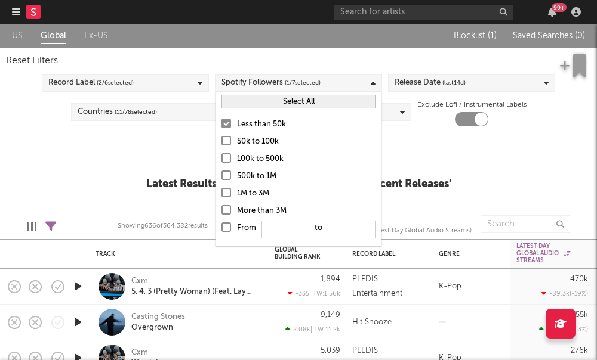
click at [181, 173] on div "Update Results Latest Results for Your Search ' Global: Top Recent Releases '" at bounding box center [298, 170] width 305 height 65
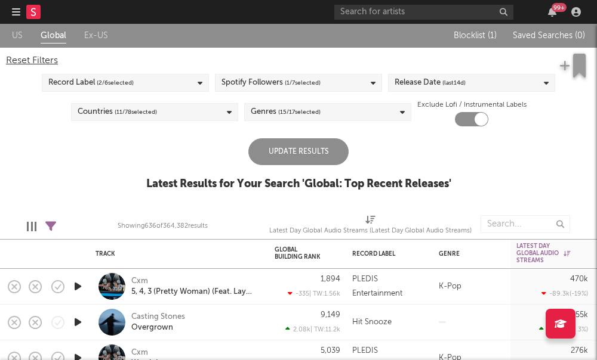
click at [290, 156] on div "Update Results" at bounding box center [298, 151] width 100 height 27
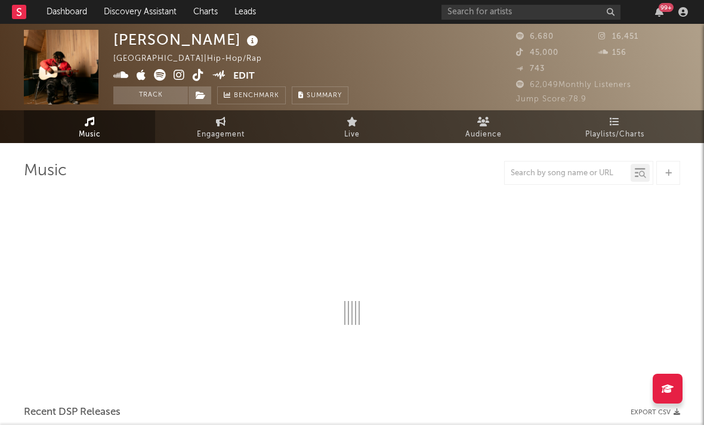
select select "6m"
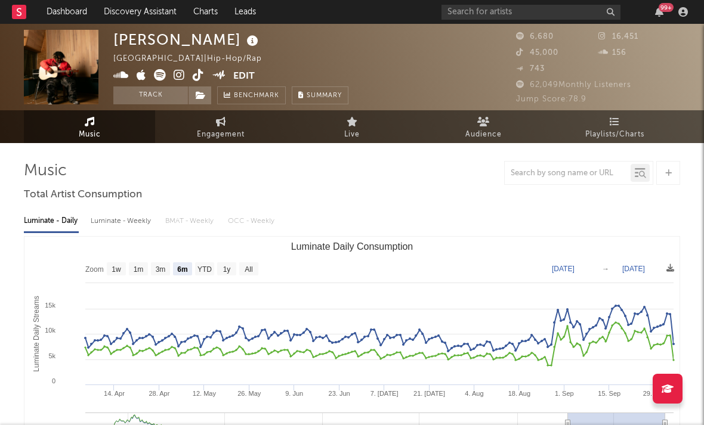
click at [178, 78] on icon at bounding box center [179, 75] width 11 height 12
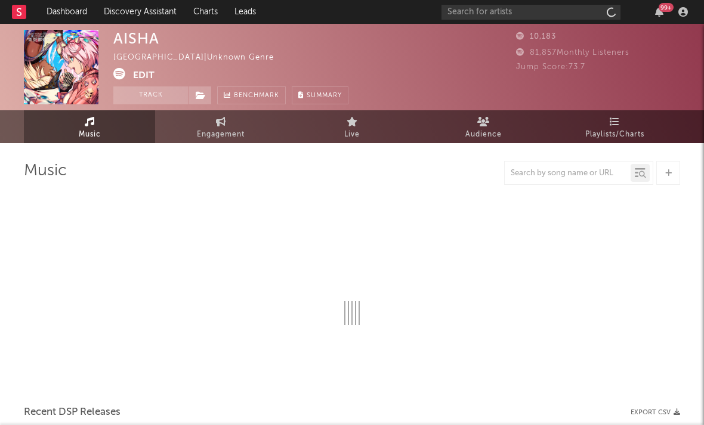
click at [121, 73] on icon at bounding box center [119, 74] width 12 height 12
select select "6m"
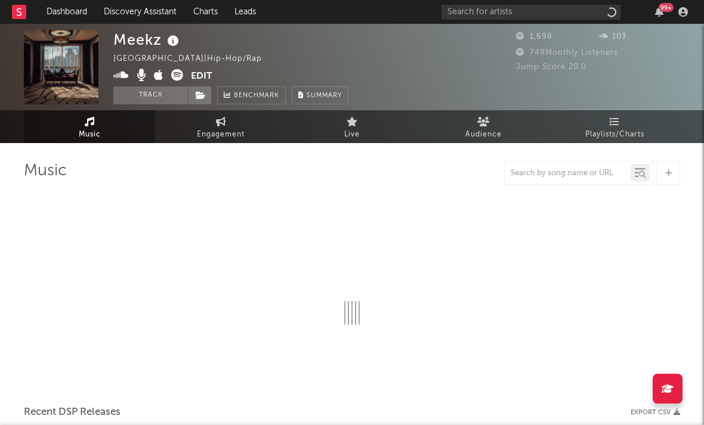
select select "1w"
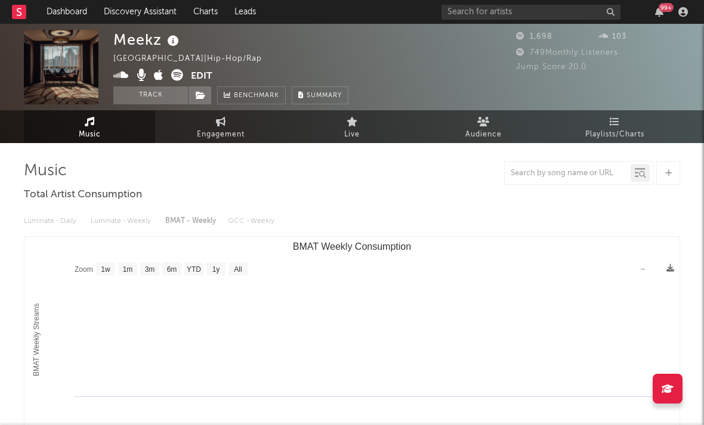
click at [177, 75] on icon at bounding box center [177, 75] width 12 height 12
click at [118, 74] on icon at bounding box center [121, 75] width 16 height 12
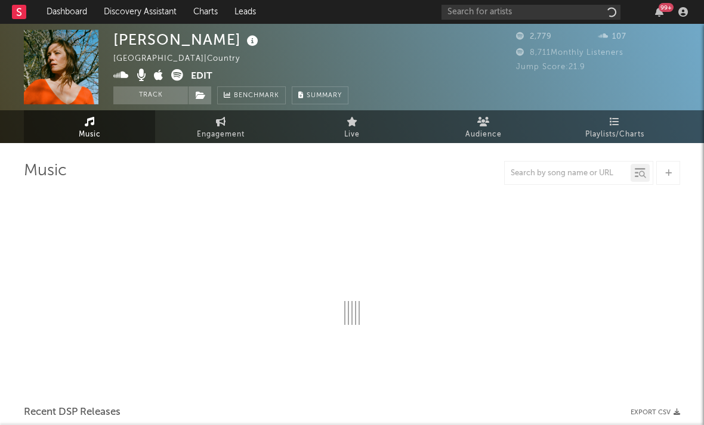
select select "1w"
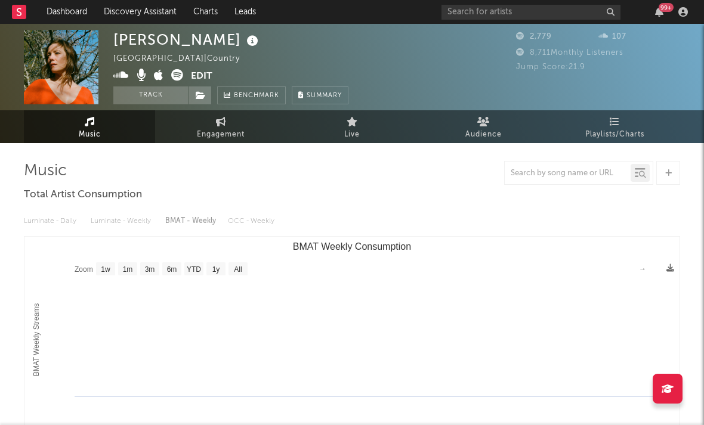
click at [180, 75] on icon at bounding box center [177, 75] width 12 height 12
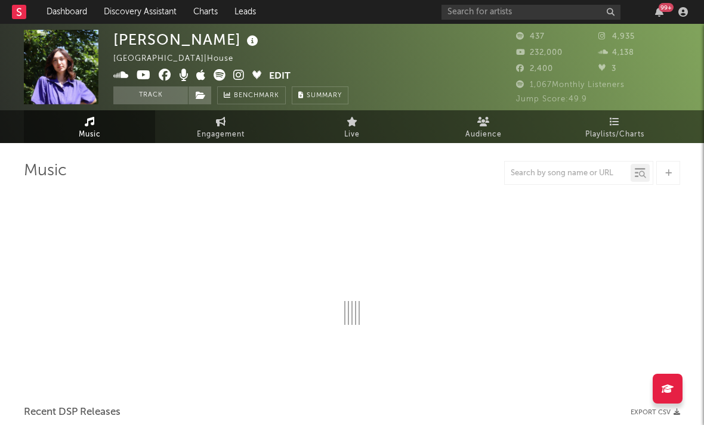
select select "1w"
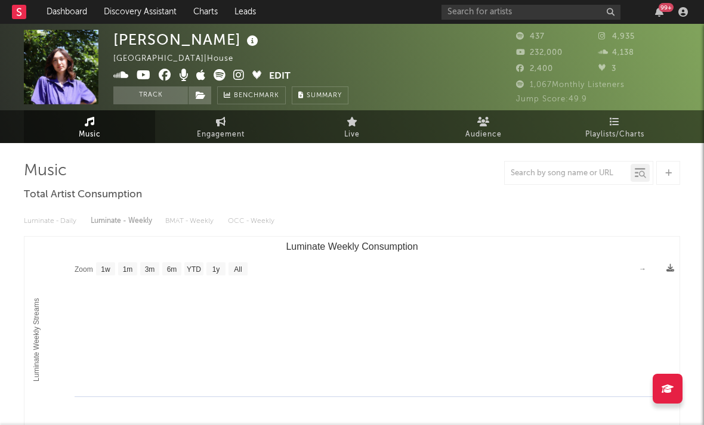
click at [234, 75] on icon at bounding box center [238, 75] width 11 height 12
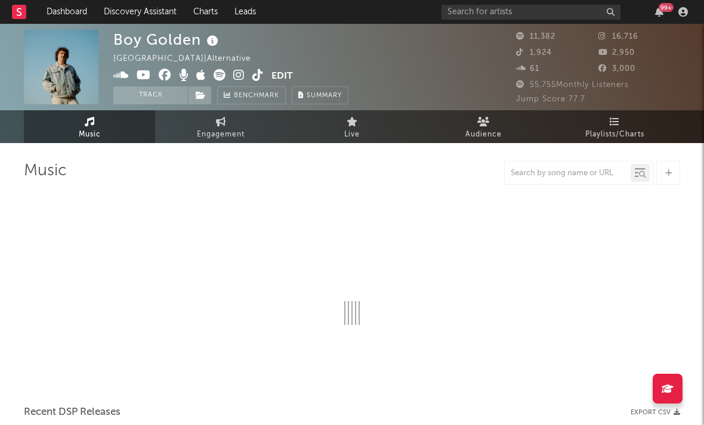
select select "6m"
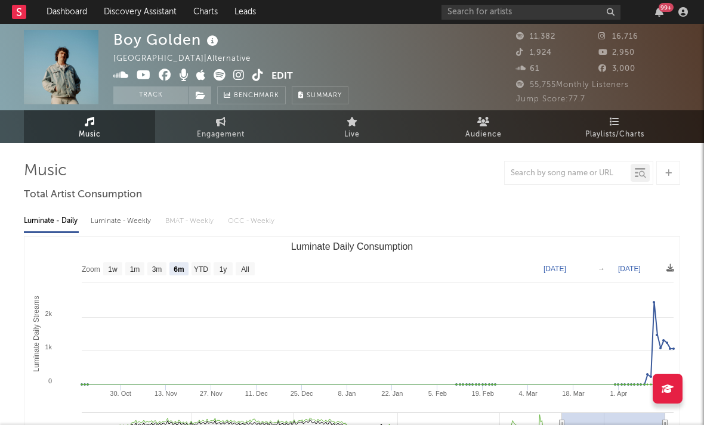
click at [236, 79] on icon at bounding box center [238, 75] width 11 height 12
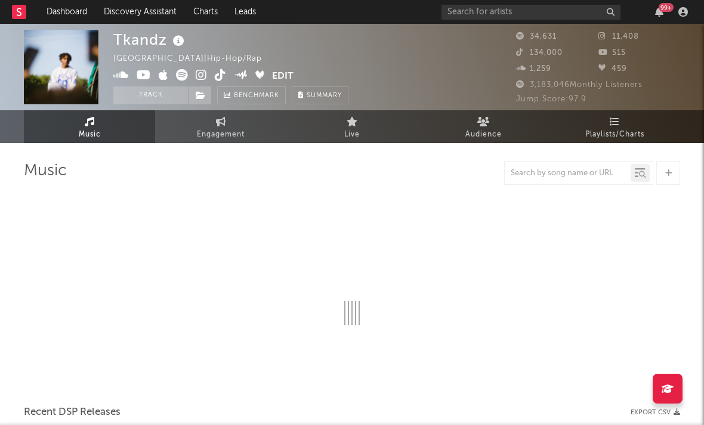
select select "6m"
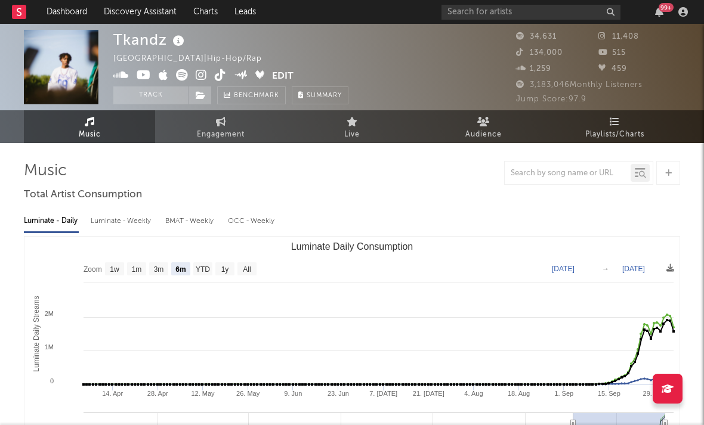
click at [198, 75] on icon at bounding box center [201, 75] width 11 height 12
click at [145, 74] on icon at bounding box center [144, 75] width 14 height 12
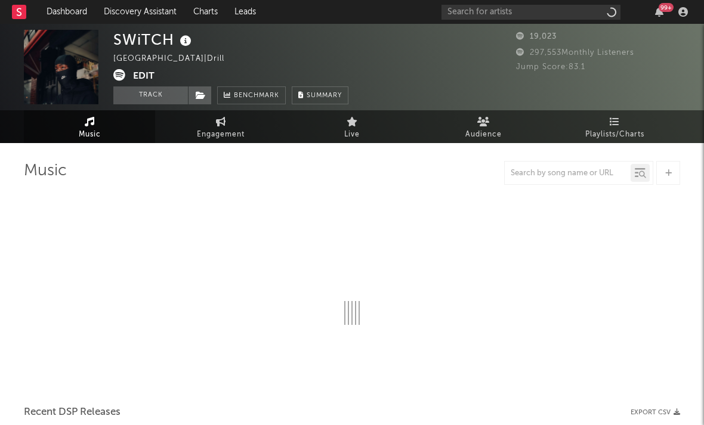
select select "6m"
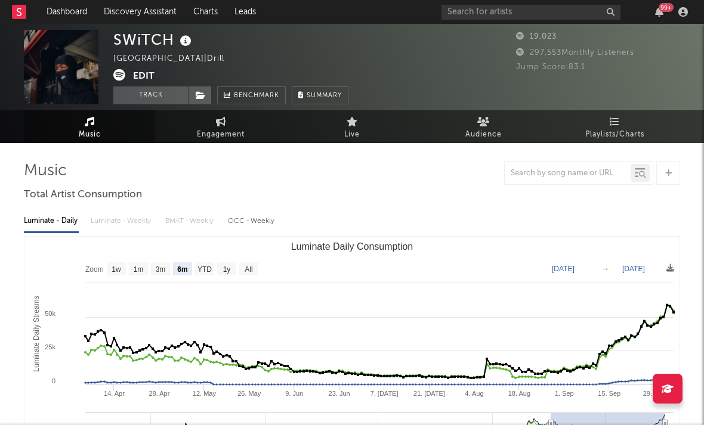
click at [123, 78] on icon at bounding box center [119, 75] width 12 height 12
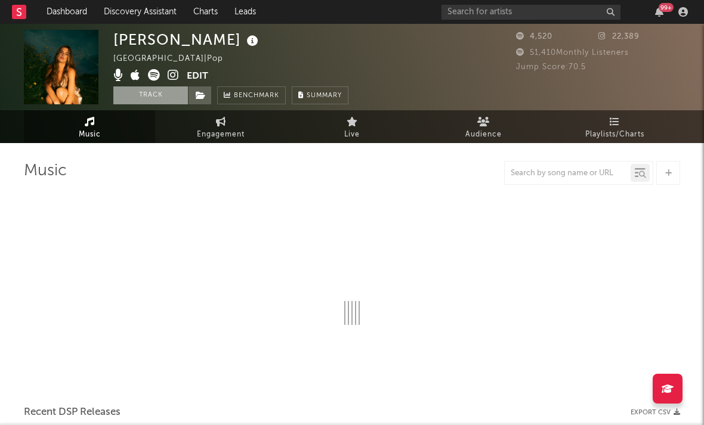
select select "6m"
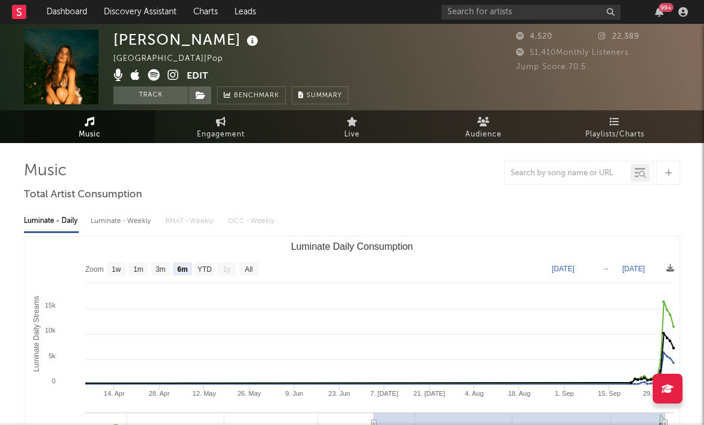
click at [169, 76] on icon at bounding box center [173, 75] width 11 height 12
click at [172, 79] on icon at bounding box center [173, 75] width 11 height 12
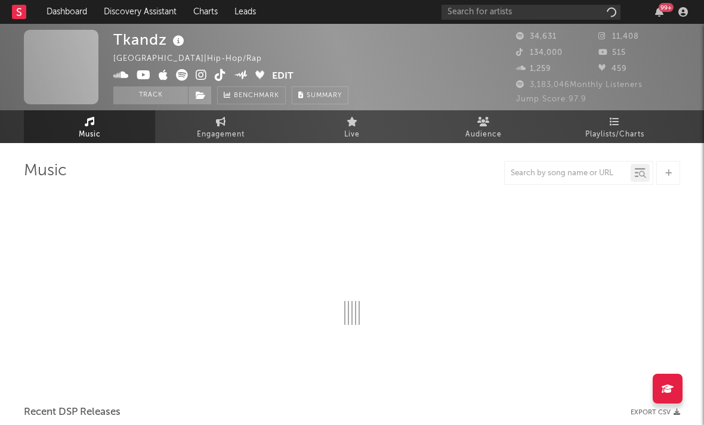
select select "6m"
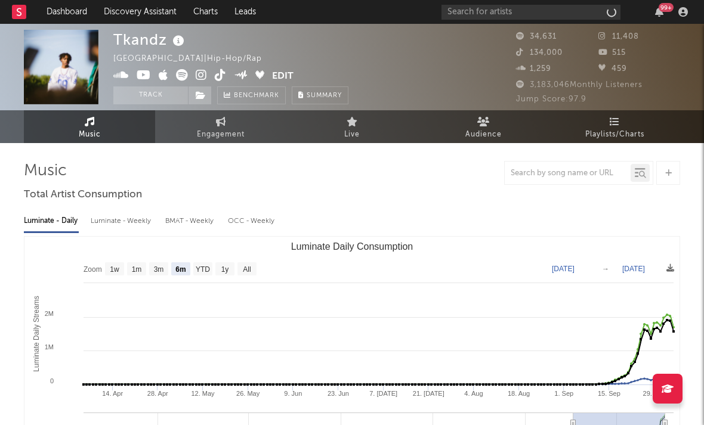
click at [204, 76] on icon at bounding box center [201, 75] width 11 height 12
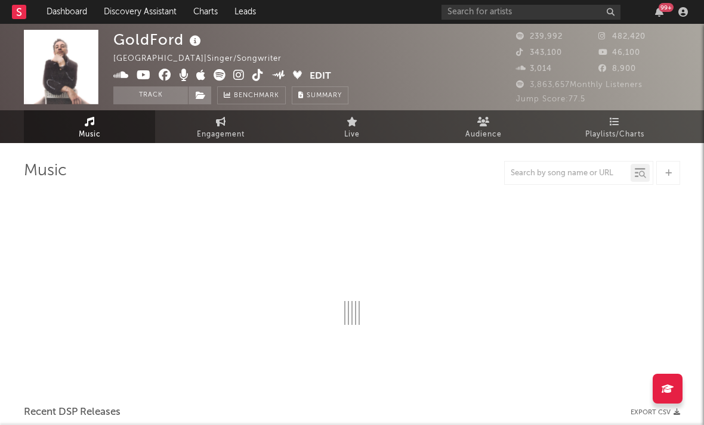
click at [236, 78] on icon at bounding box center [238, 75] width 11 height 12
select select "6m"
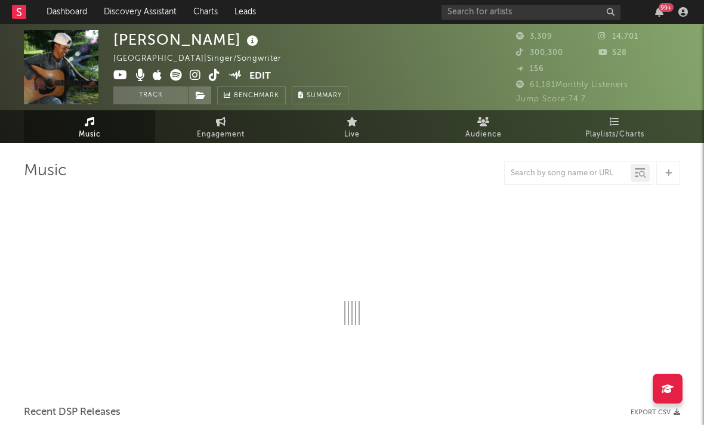
click at [191, 78] on icon at bounding box center [195, 75] width 11 height 12
select select "6m"
